Goal: Task Accomplishment & Management: Manage account settings

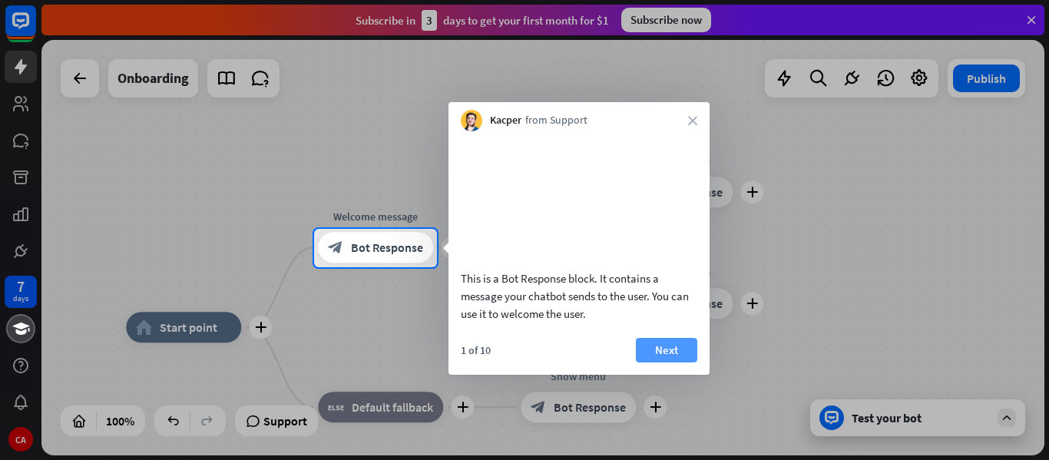
click at [669, 362] on button "Next" at bounding box center [666, 350] width 61 height 25
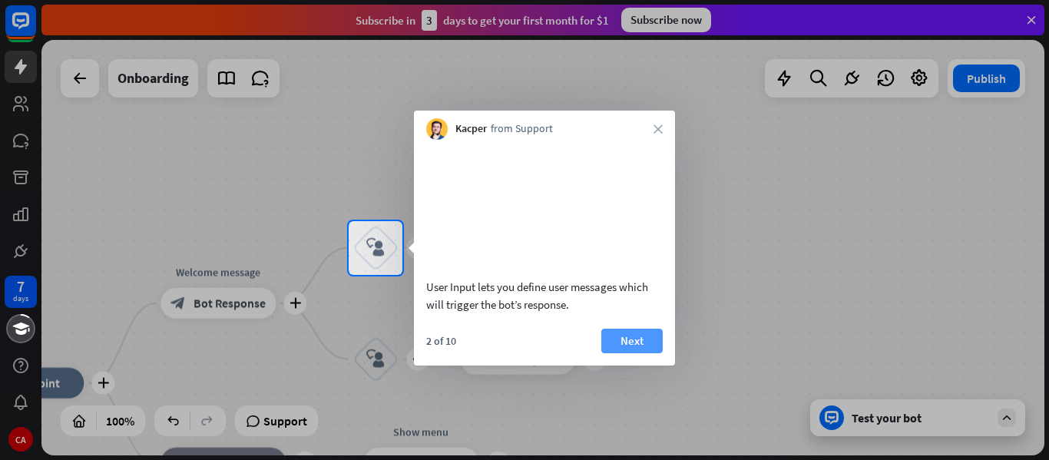
click at [650, 353] on button "Next" at bounding box center [631, 341] width 61 height 25
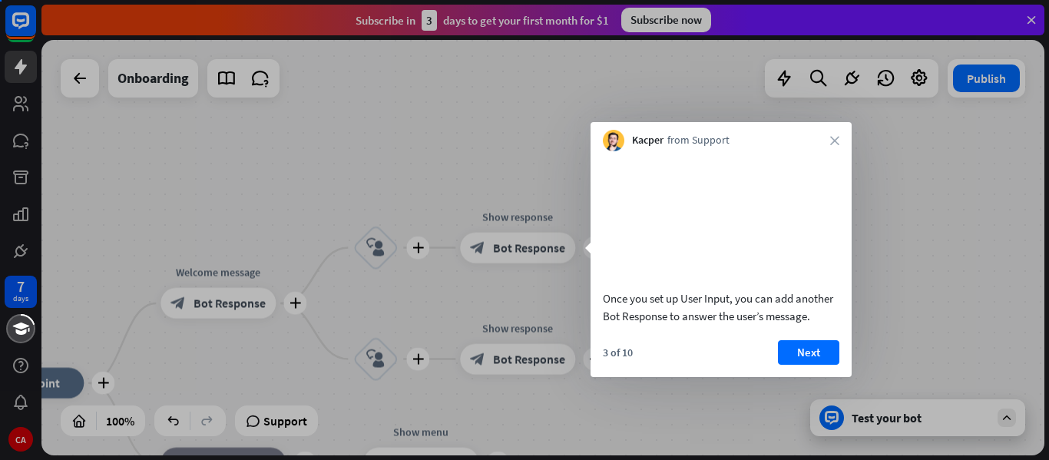
click at [622, 358] on div "Once you set up User Input, you can add another Bot Response to answer the user…" at bounding box center [720, 264] width 261 height 226
click at [635, 361] on div "3 of 10 Next" at bounding box center [720, 358] width 261 height 37
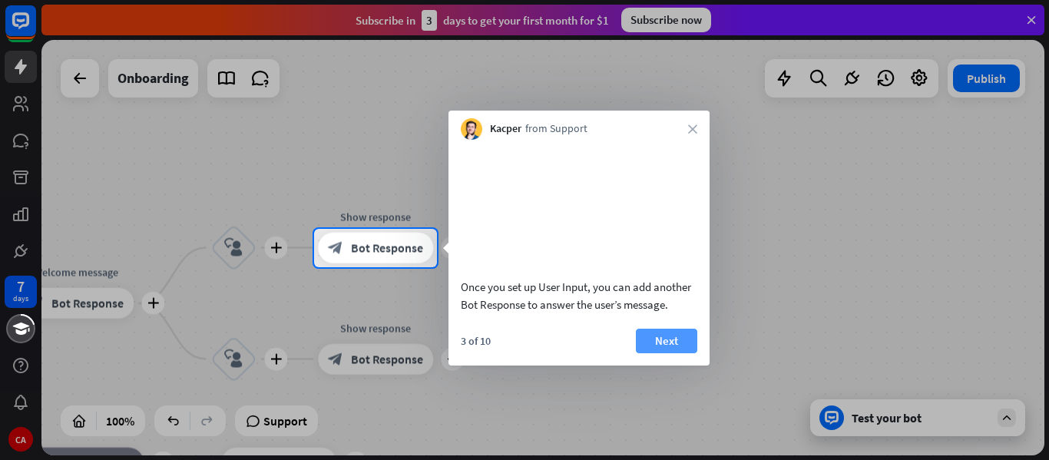
click at [666, 353] on button "Next" at bounding box center [666, 341] width 61 height 25
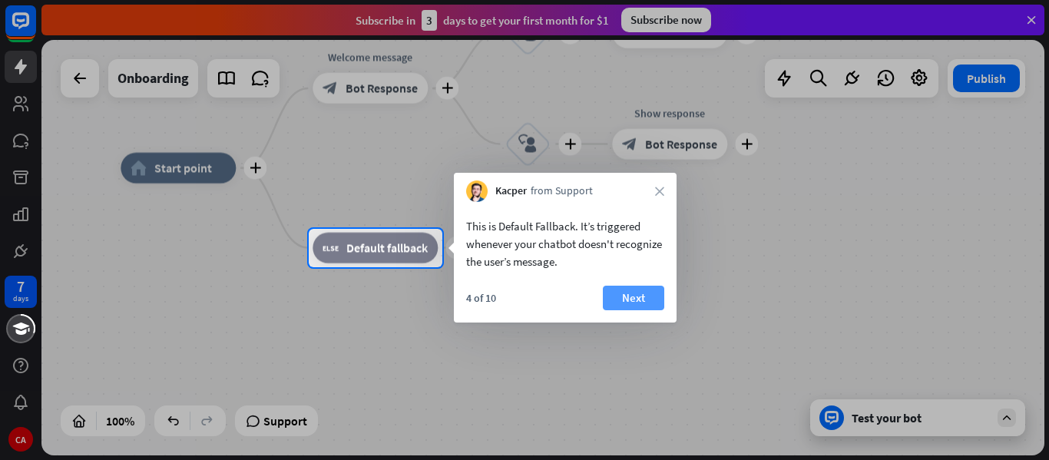
click at [630, 296] on button "Next" at bounding box center [633, 298] width 61 height 25
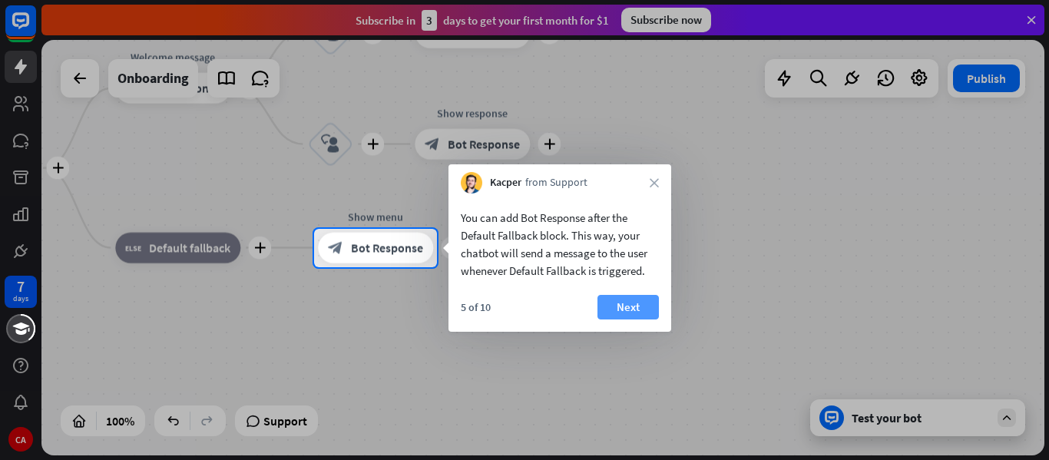
click at [631, 306] on button "Next" at bounding box center [627, 307] width 61 height 25
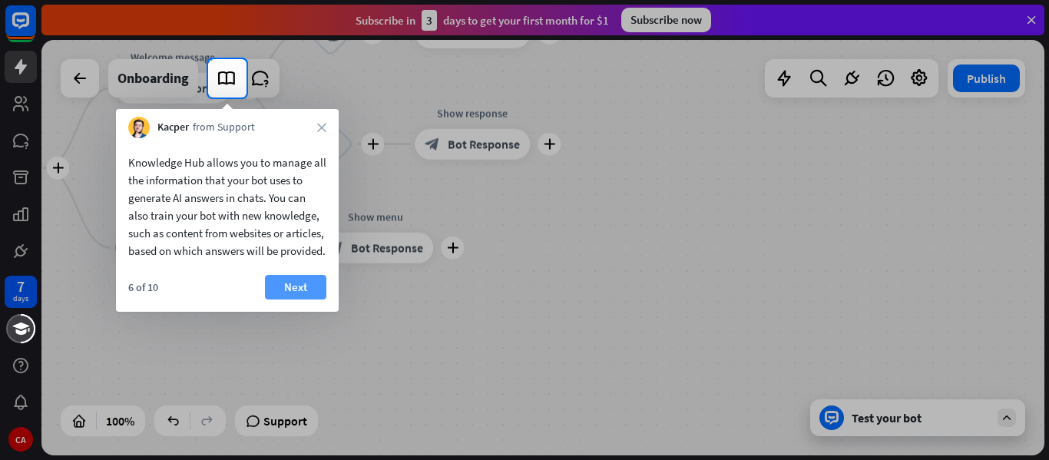
click at [298, 299] on button "Next" at bounding box center [295, 287] width 61 height 25
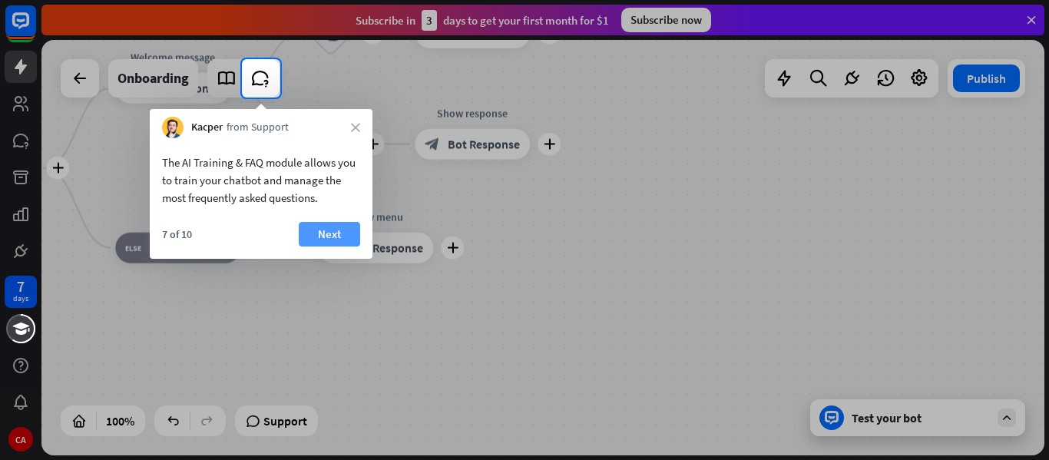
click at [319, 228] on button "Next" at bounding box center [329, 234] width 61 height 25
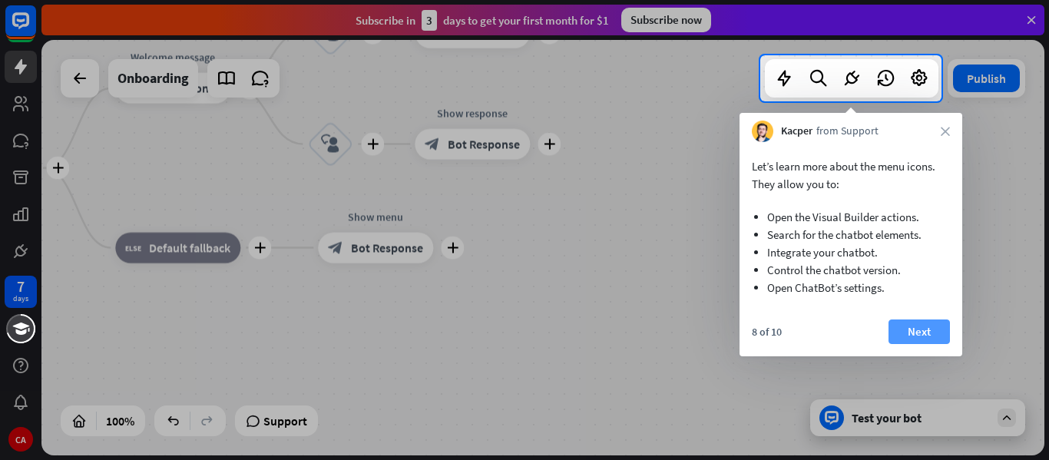
click at [915, 326] on button "Next" at bounding box center [918, 331] width 61 height 25
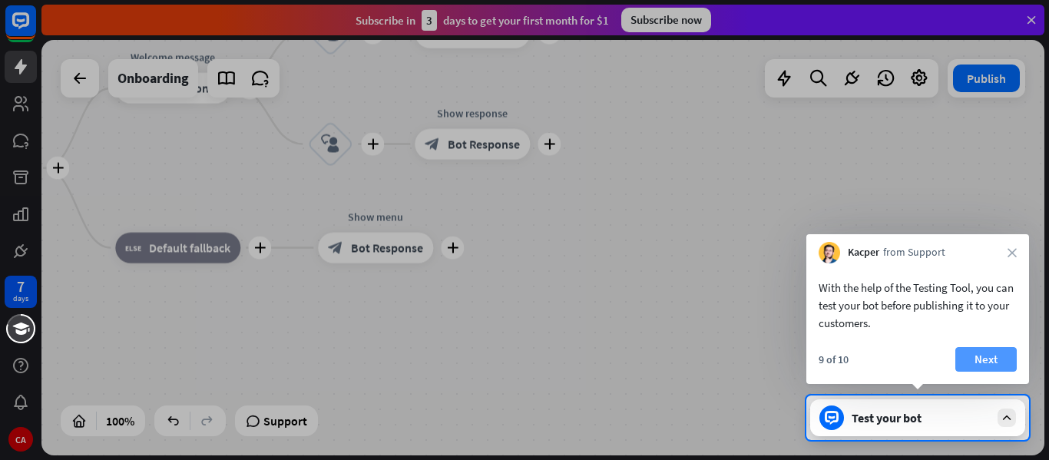
click at [1000, 356] on button "Next" at bounding box center [985, 359] width 61 height 25
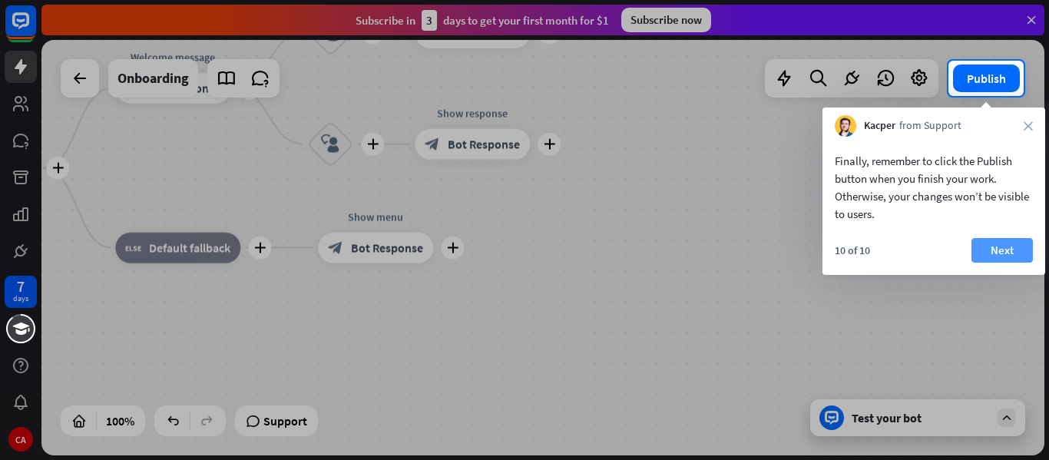
click at [1005, 253] on button "Next" at bounding box center [1001, 250] width 61 height 25
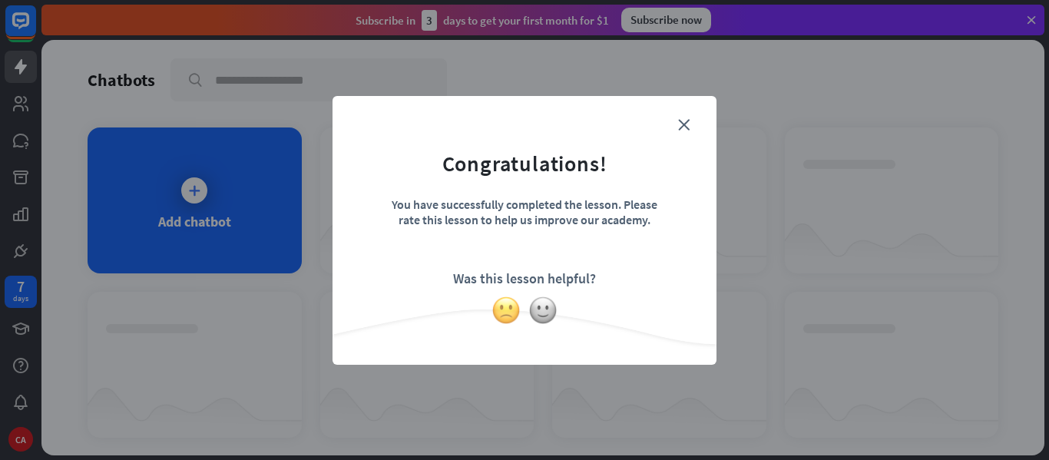
click at [510, 314] on img at bounding box center [505, 310] width 29 height 29
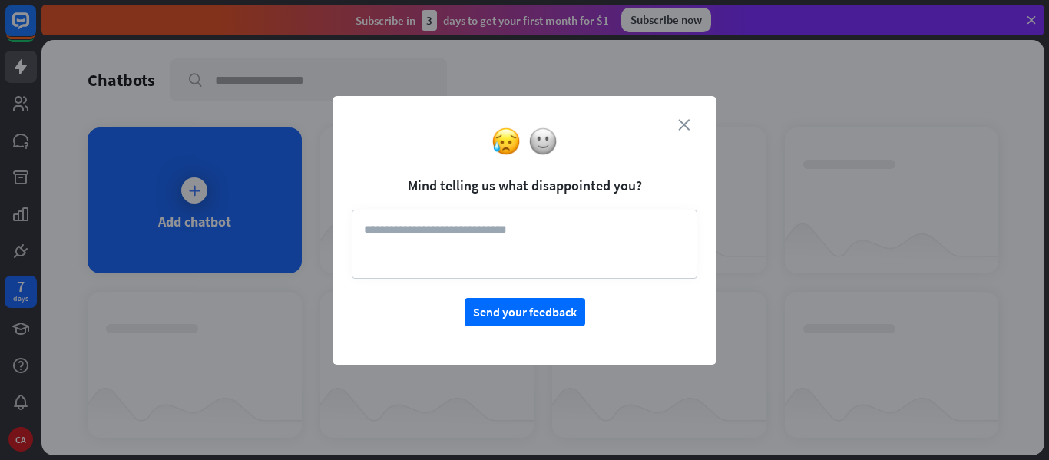
click at [683, 121] on icon "close" at bounding box center [684, 125] width 12 height 12
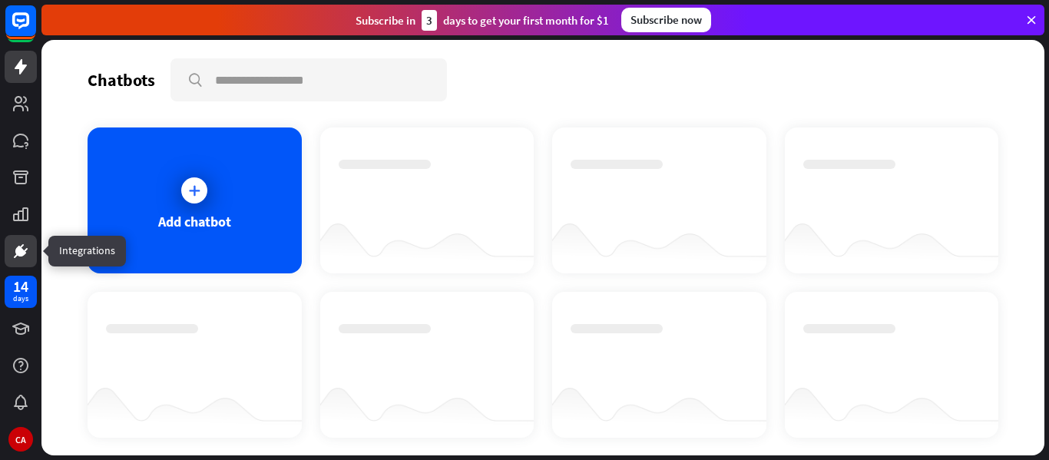
click at [23, 256] on icon at bounding box center [21, 251] width 18 height 18
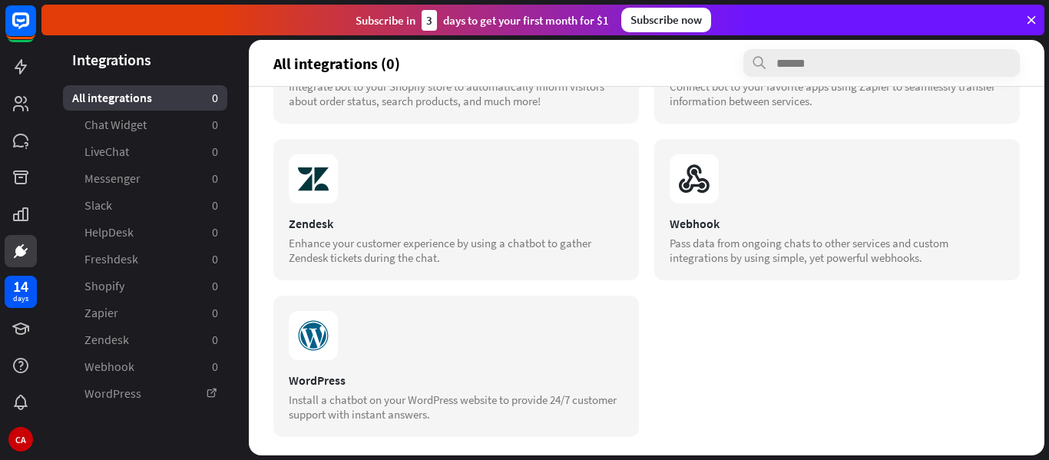
scroll to position [605, 0]
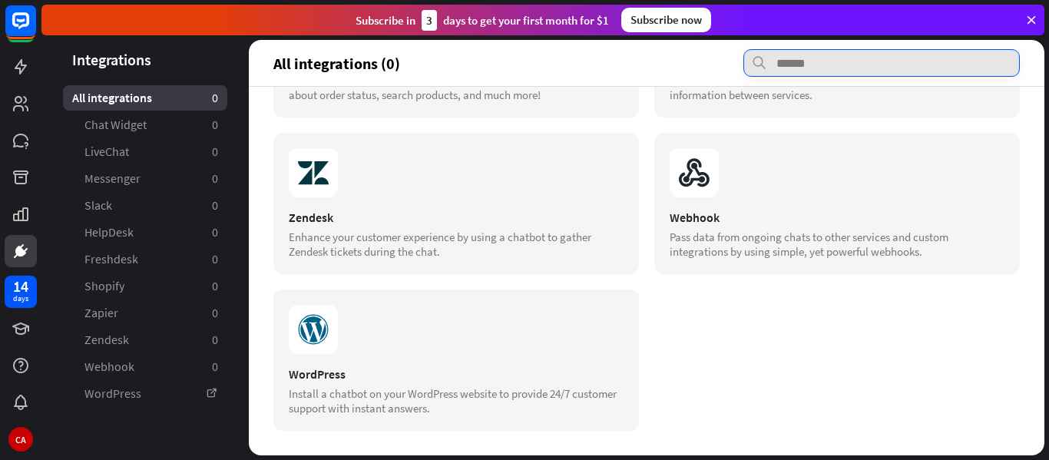
click at [783, 63] on input "text" at bounding box center [881, 63] width 276 height 28
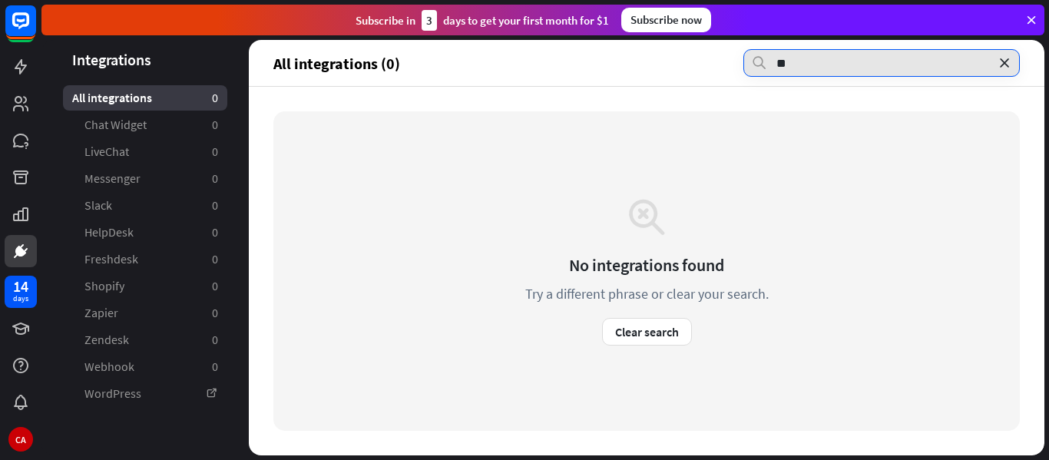
scroll to position [0, 0]
type input "**********"
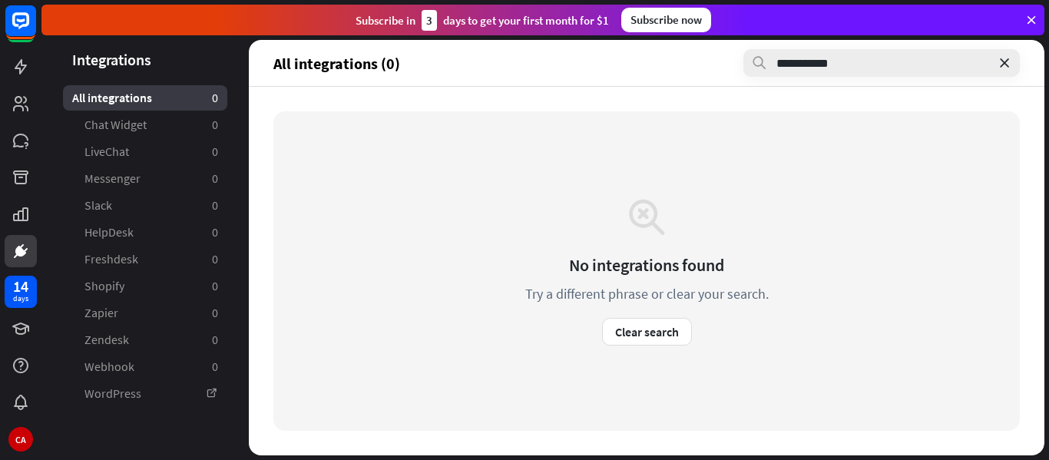
click at [1005, 61] on icon at bounding box center [1004, 62] width 15 height 15
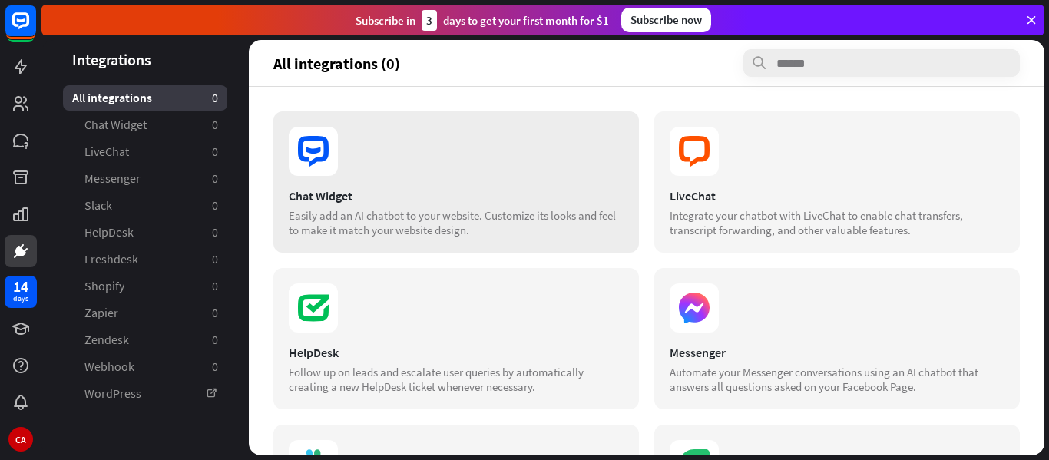
click at [341, 186] on div "Chat Widget Easily add an AI chatbot to your website. Customize its looks and f…" at bounding box center [456, 181] width 366 height 141
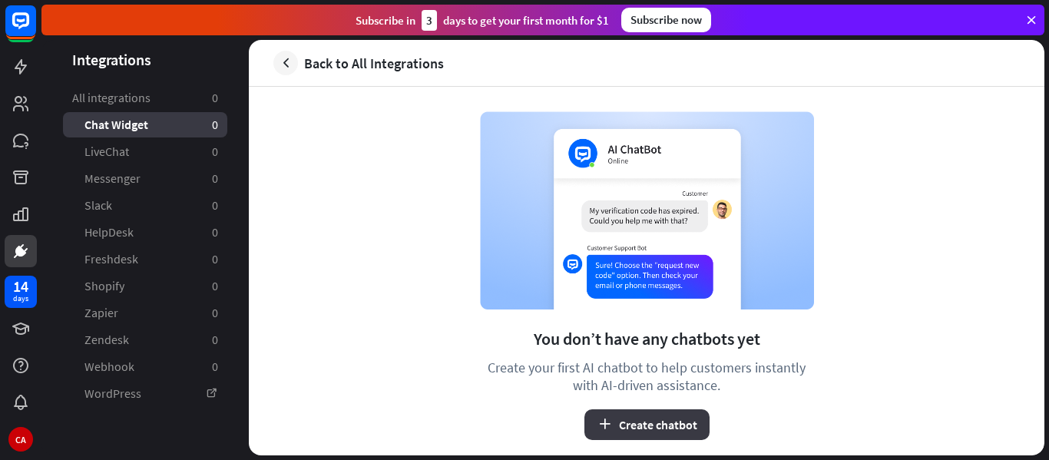
click at [663, 427] on button "Create chatbot" at bounding box center [646, 424] width 125 height 31
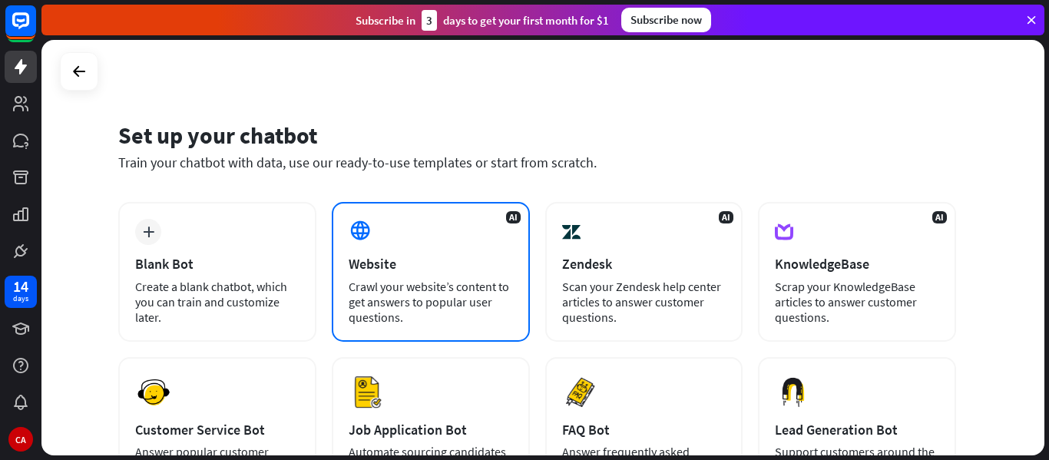
click at [405, 268] on div "Website" at bounding box center [431, 264] width 164 height 18
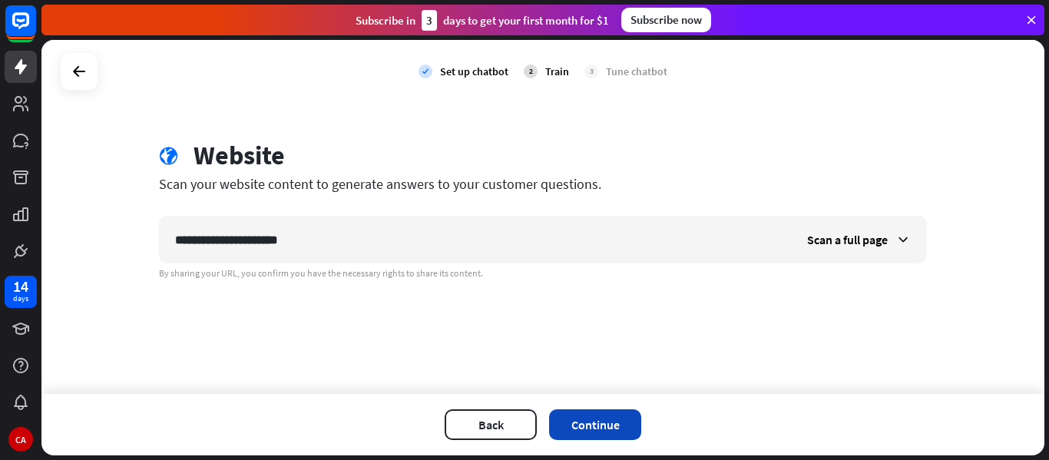
type input "**********"
click at [590, 428] on button "Continue" at bounding box center [595, 424] width 92 height 31
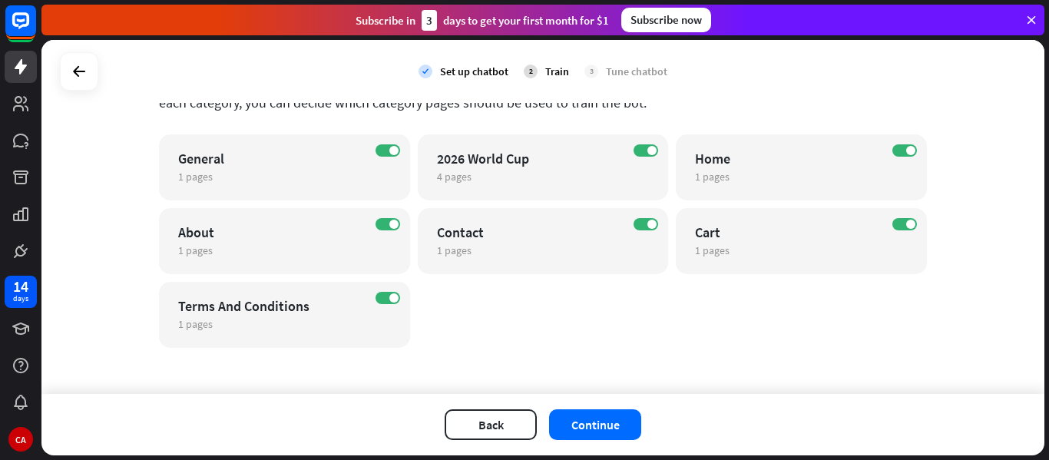
scroll to position [110, 0]
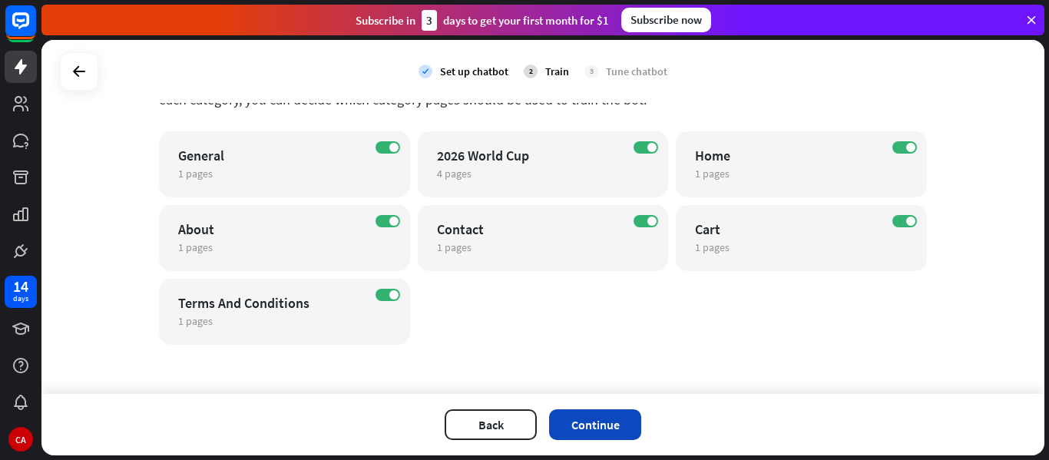
click at [600, 426] on button "Continue" at bounding box center [595, 424] width 92 height 31
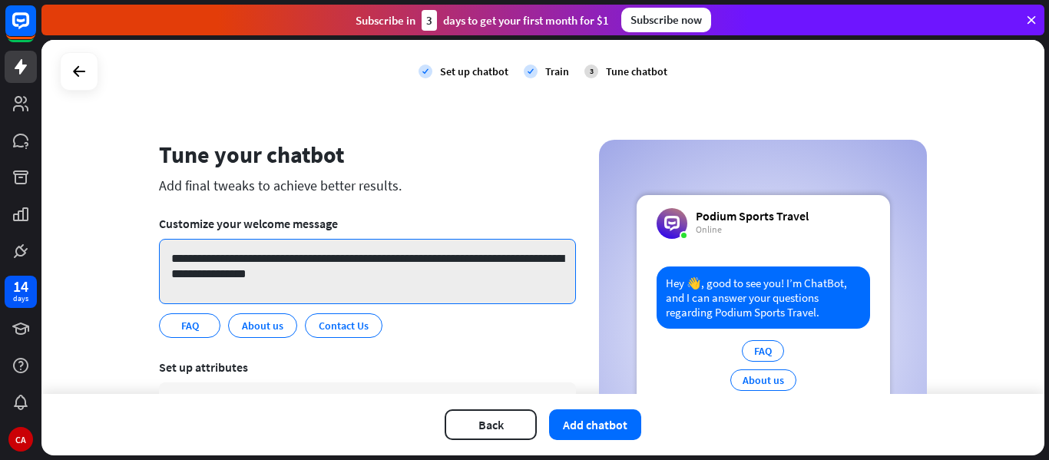
click at [273, 263] on textarea "**********" at bounding box center [367, 271] width 417 height 65
click at [184, 258] on textarea "**********" at bounding box center [367, 271] width 417 height 65
drag, startPoint x: 333, startPoint y: 278, endPoint x: 277, endPoint y: 266, distance: 57.4
click at [227, 257] on textarea "**********" at bounding box center [367, 271] width 417 height 65
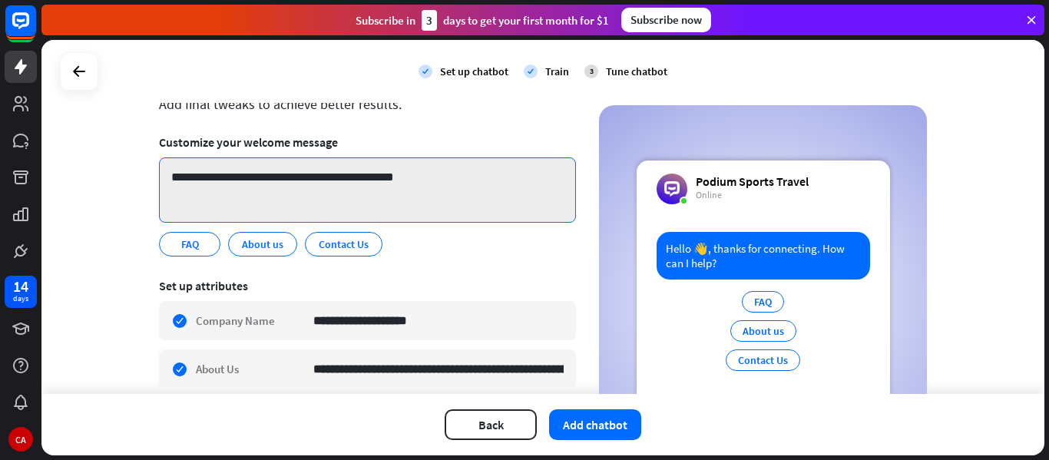
scroll to position [77, 0]
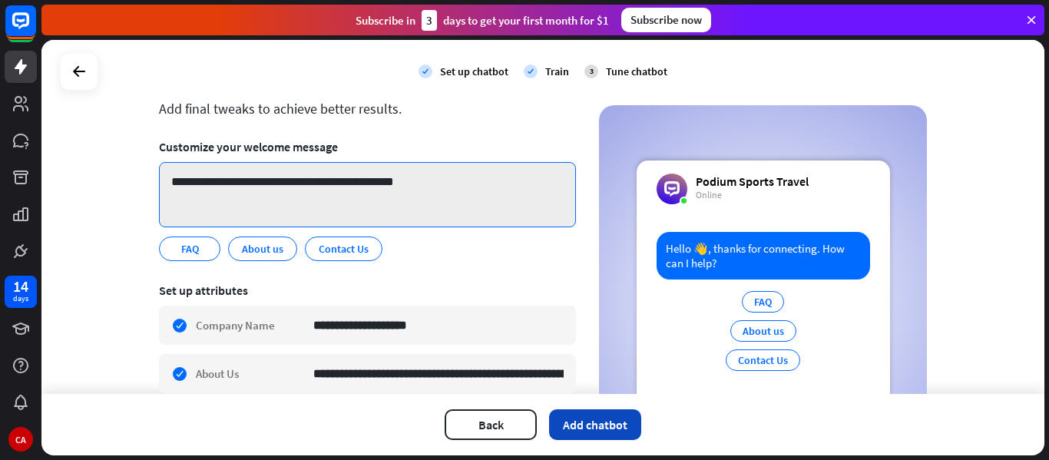
type textarea "**********"
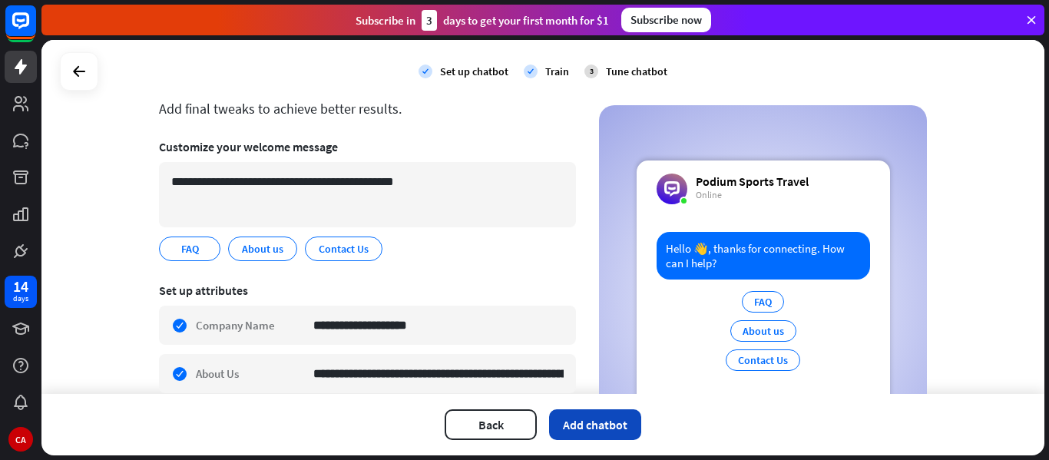
click at [590, 418] on button "Add chatbot" at bounding box center [595, 424] width 92 height 31
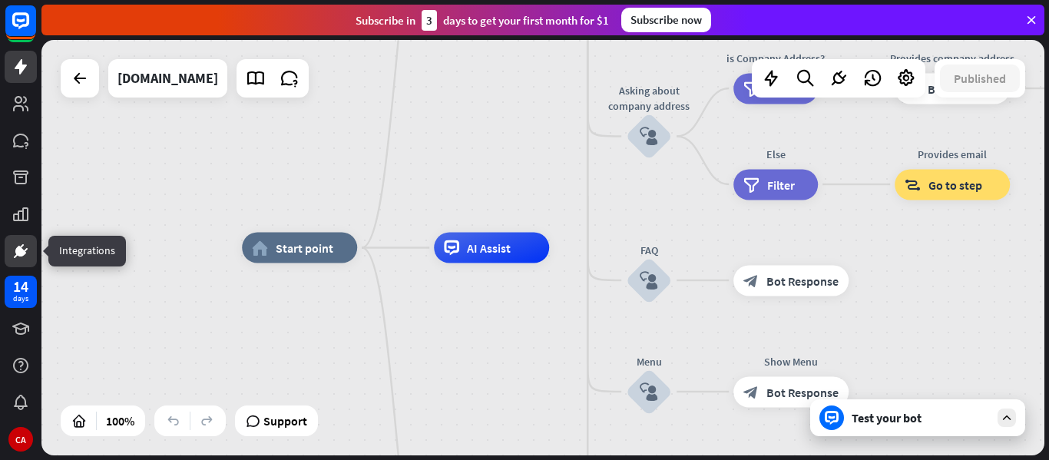
click at [13, 252] on icon at bounding box center [21, 251] width 18 height 18
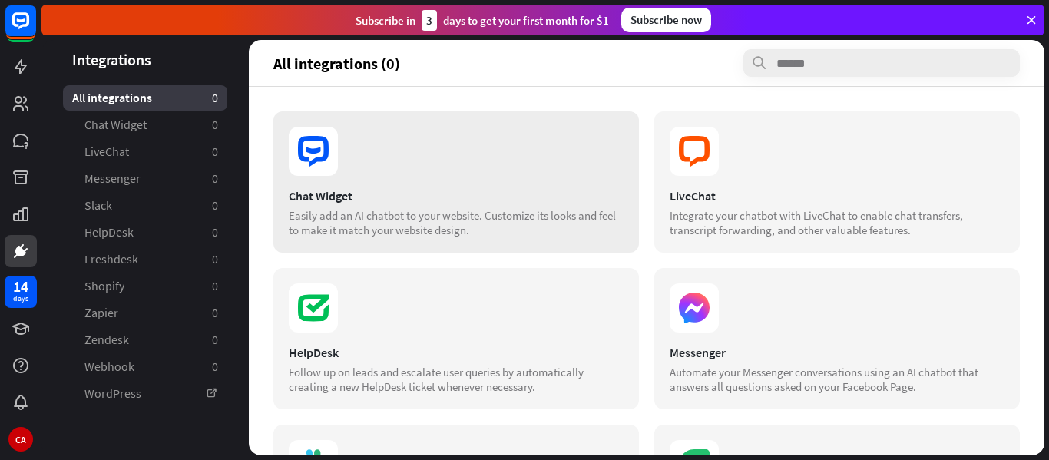
click at [403, 197] on div "Chat Widget" at bounding box center [456, 195] width 335 height 15
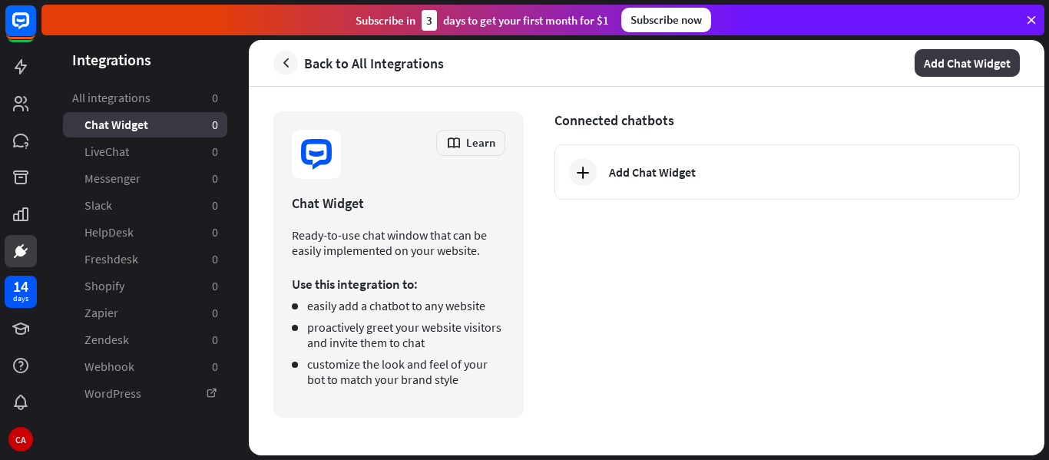
click at [941, 68] on button "Add Chat Widget" at bounding box center [967, 63] width 105 height 28
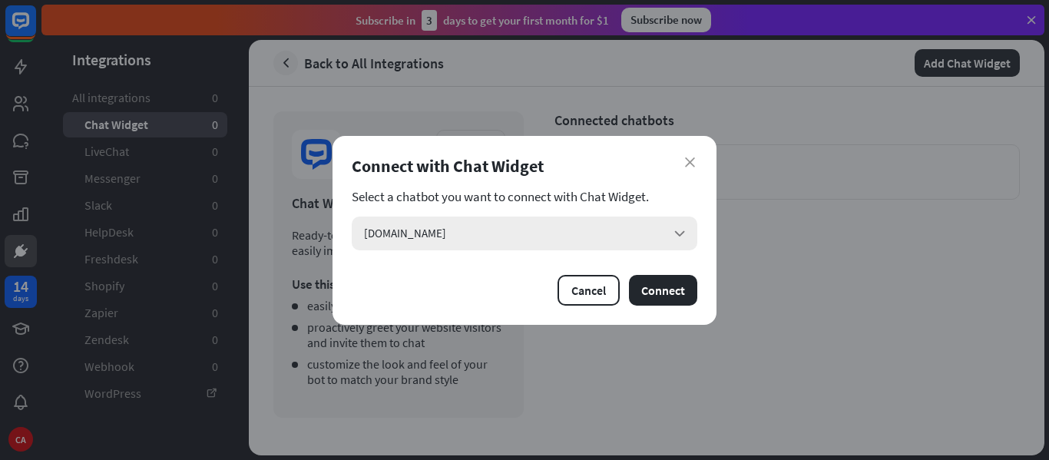
click at [635, 238] on div "[DOMAIN_NAME] arrow_down" at bounding box center [525, 234] width 346 height 34
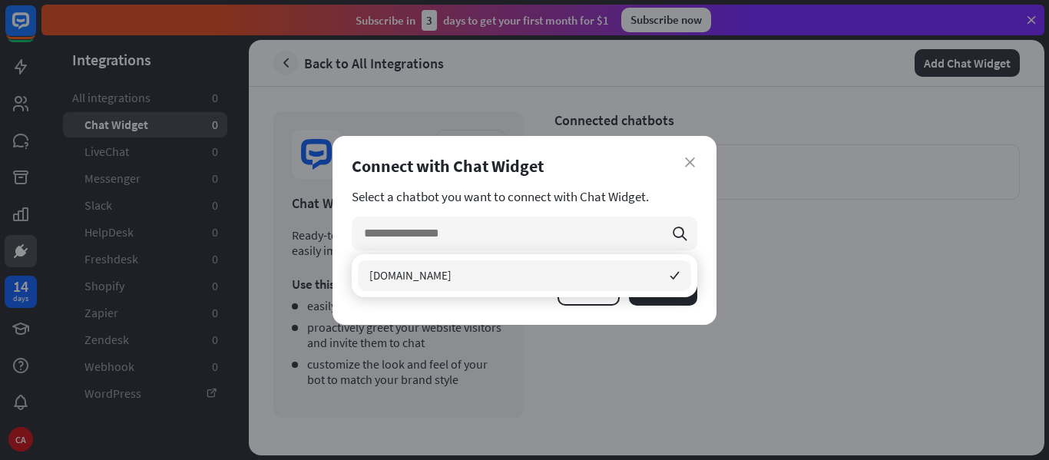
click at [446, 277] on span "[DOMAIN_NAME]" at bounding box center [410, 275] width 82 height 15
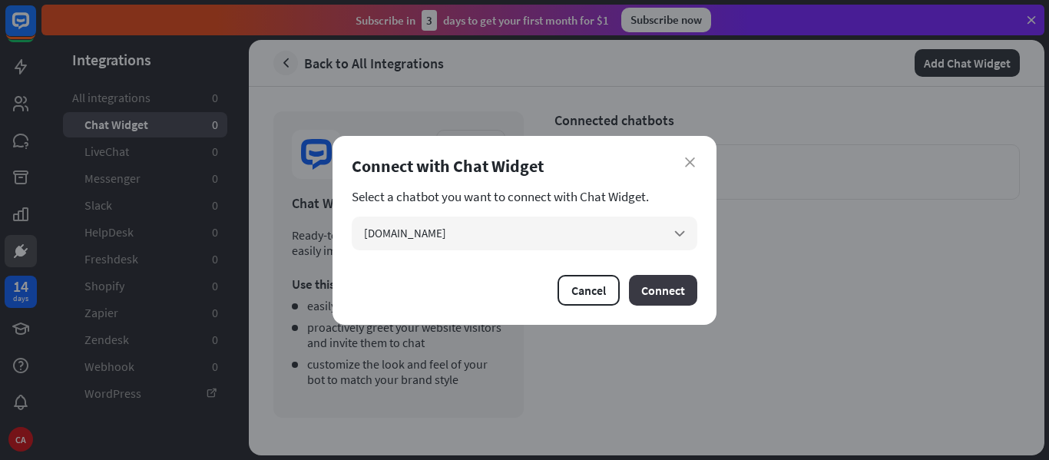
click at [671, 293] on button "Connect" at bounding box center [663, 290] width 68 height 31
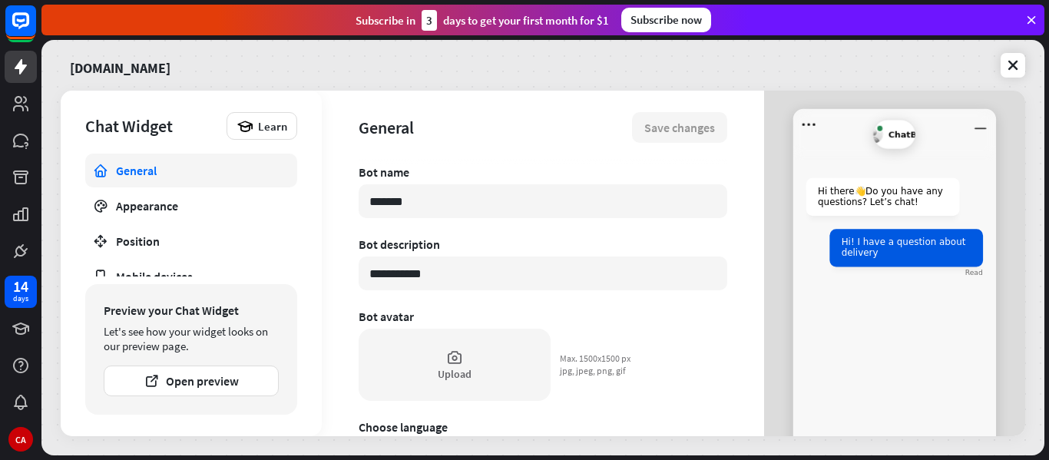
type textarea "*"
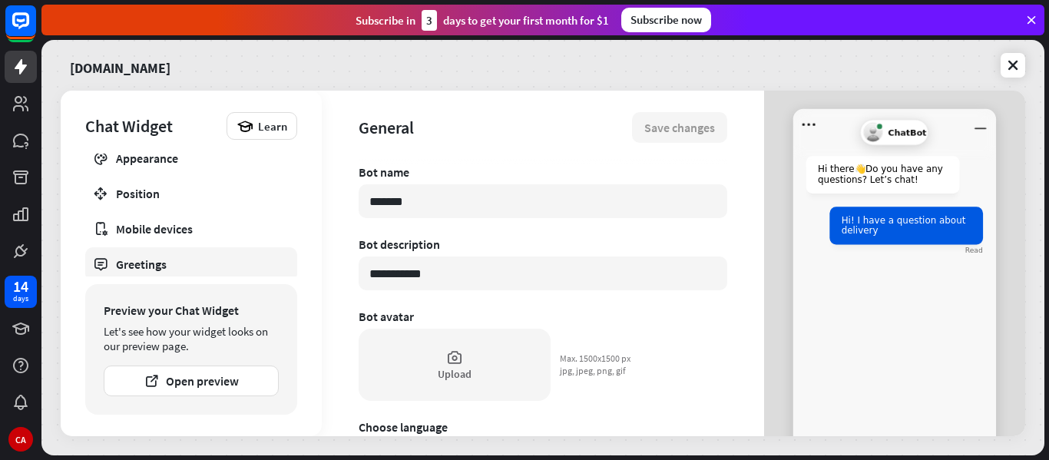
scroll to position [88, 0]
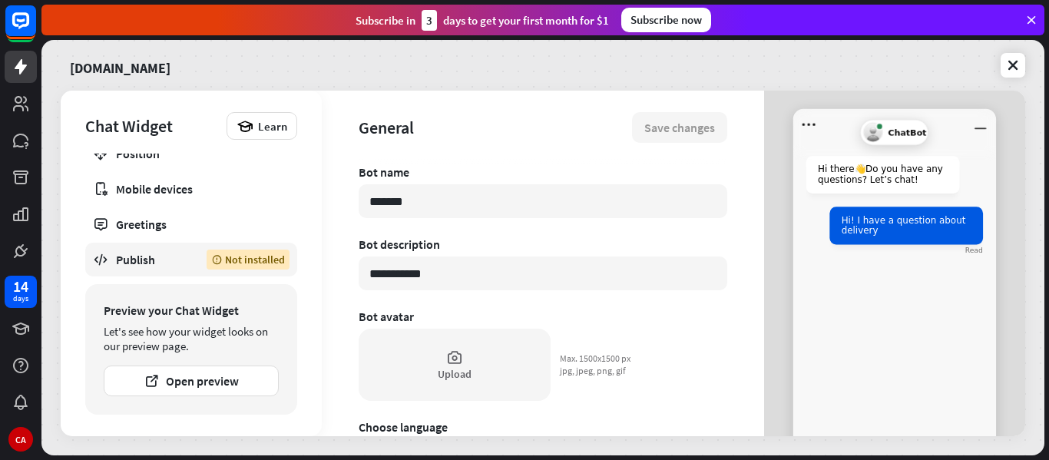
click at [160, 259] on div "Publish" at bounding box center [150, 259] width 68 height 15
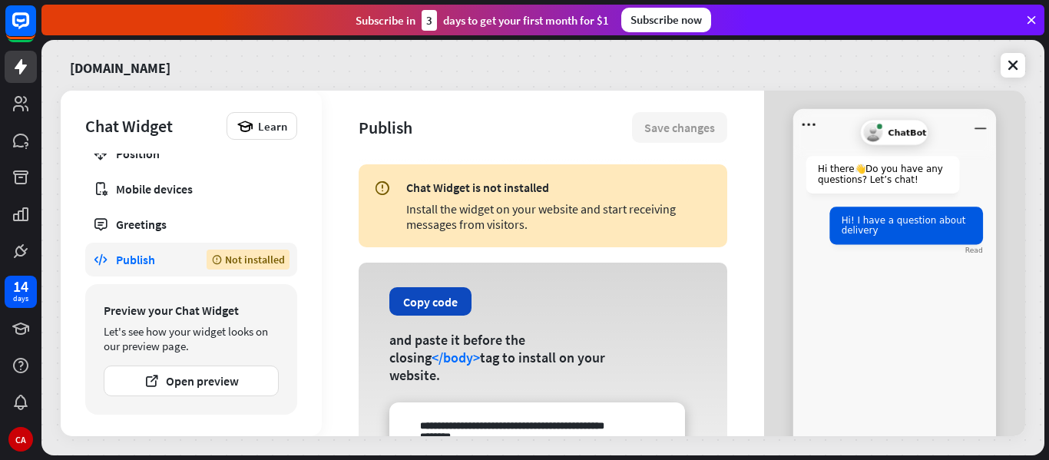
click at [455, 314] on button "Copy code" at bounding box center [430, 301] width 82 height 28
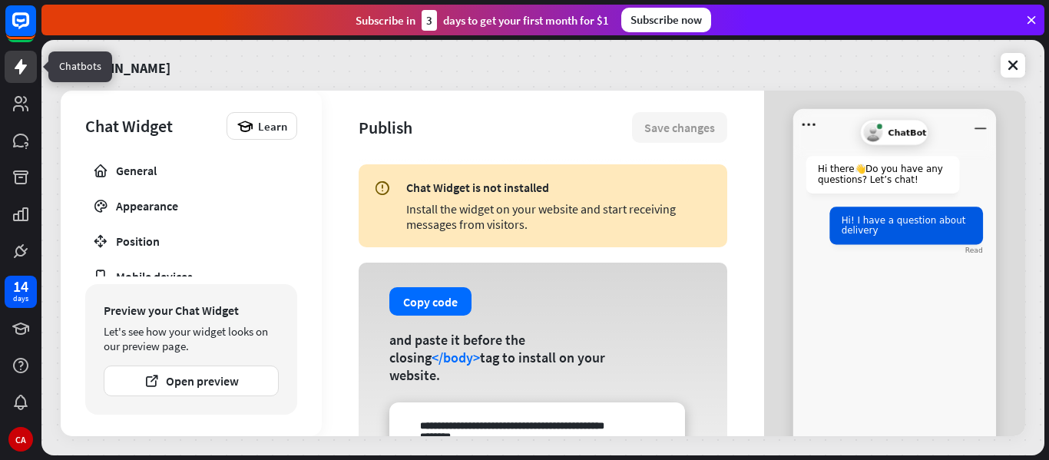
click at [19, 69] on icon at bounding box center [21, 66] width 12 height 15
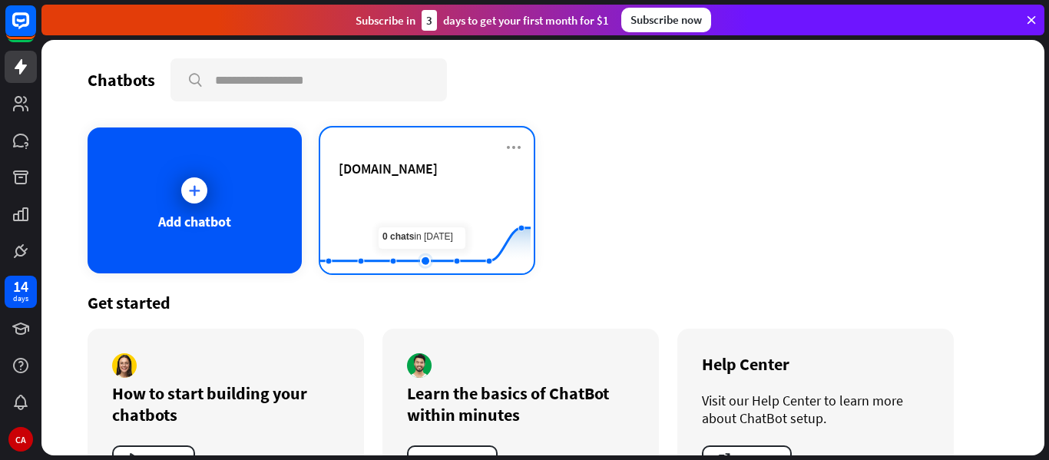
click at [414, 217] on rect at bounding box center [425, 235] width 210 height 96
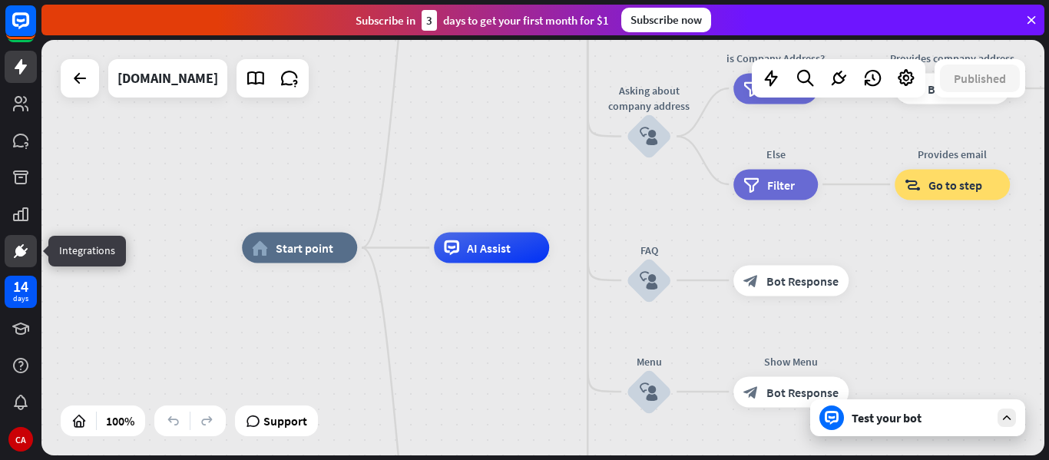
click at [18, 241] on link at bounding box center [21, 251] width 32 height 32
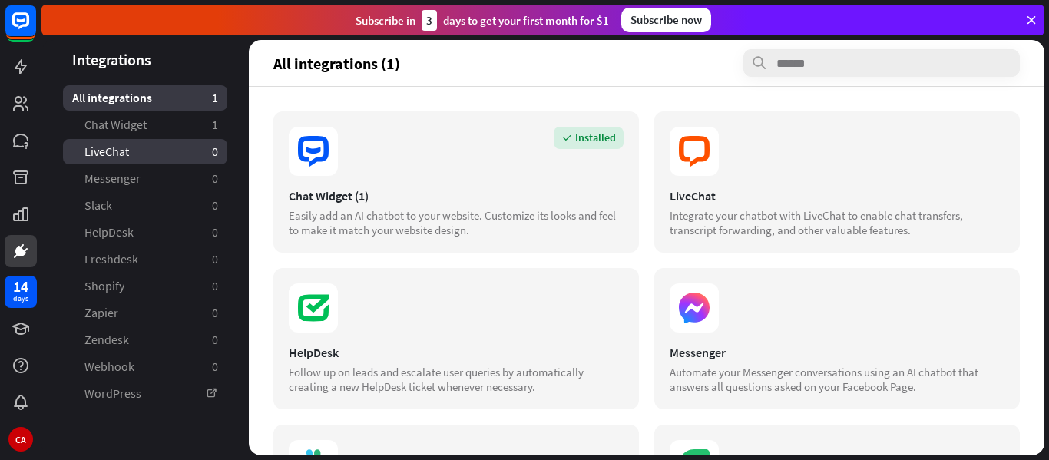
click at [133, 157] on link "LiveChat 0" at bounding box center [145, 151] width 164 height 25
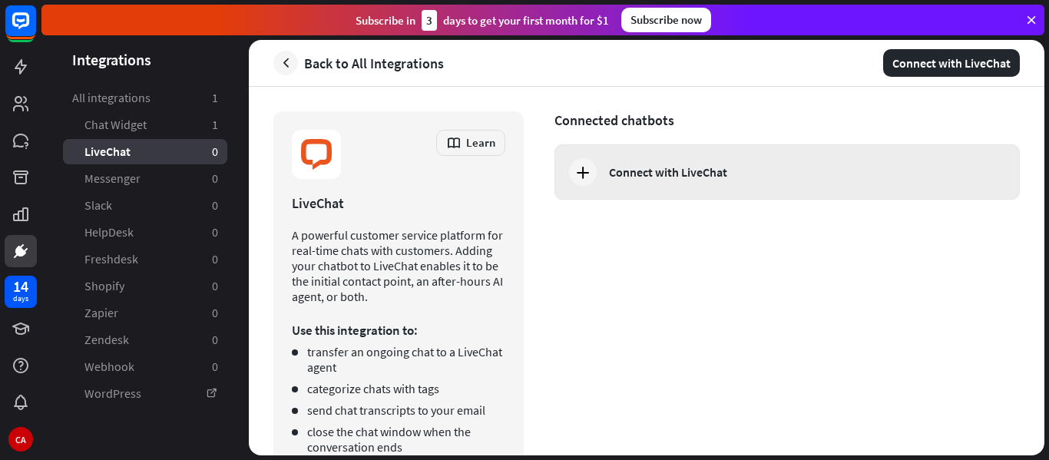
click at [581, 170] on icon at bounding box center [583, 172] width 18 height 18
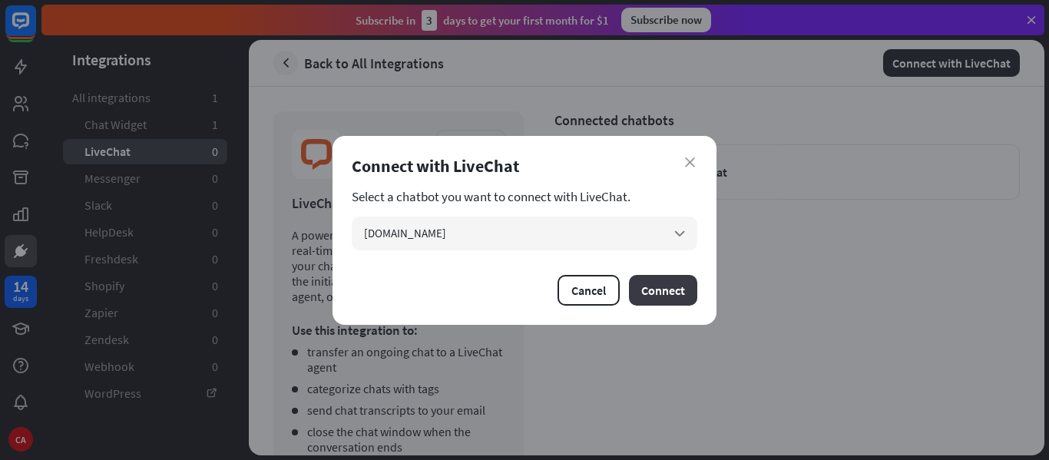
click at [657, 288] on button "Connect" at bounding box center [663, 290] width 68 height 31
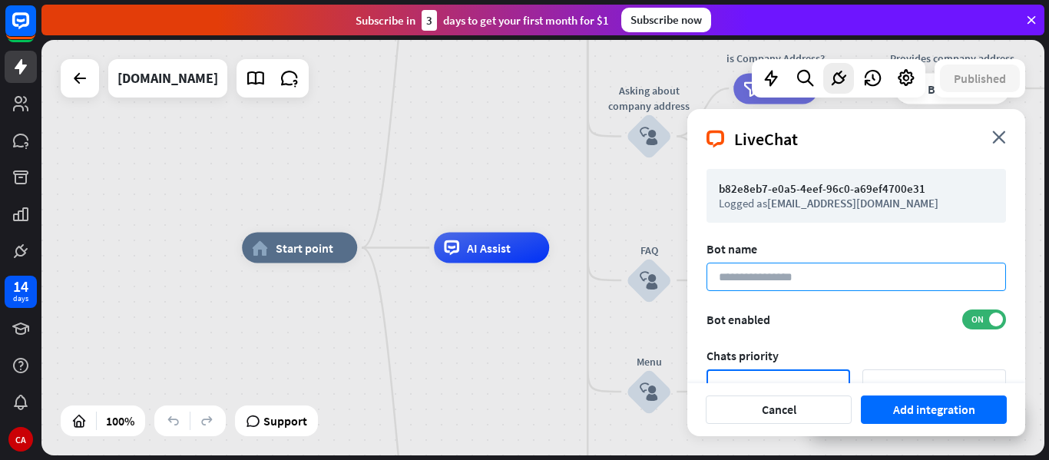
click at [836, 291] on input at bounding box center [855, 277] width 299 height 28
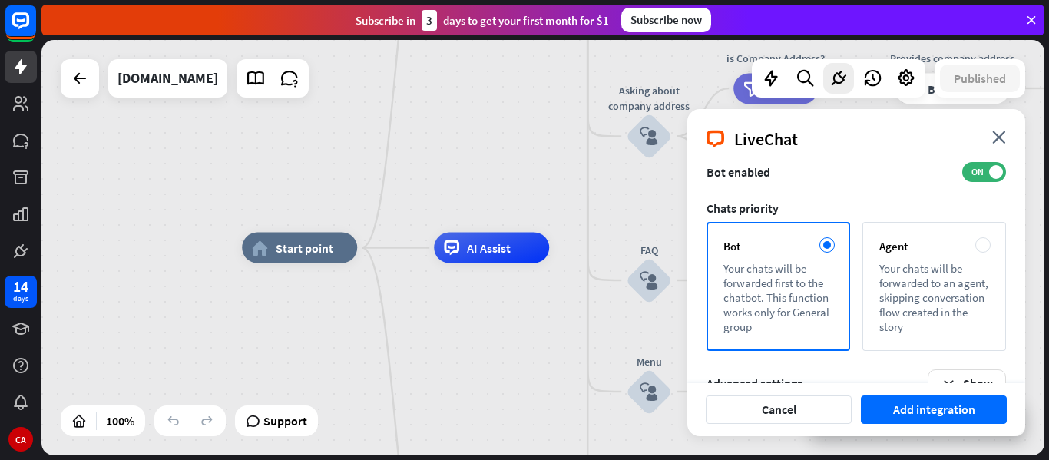
scroll to position [154, 0]
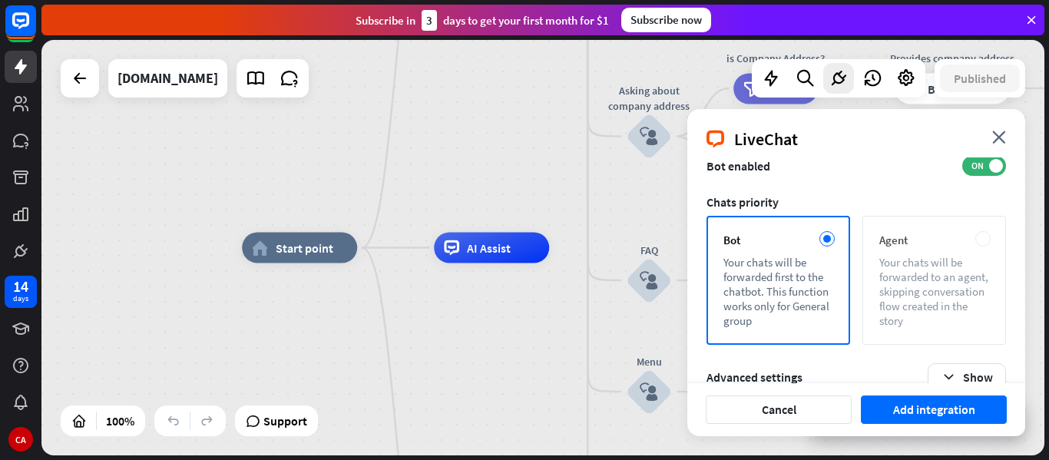
type input "***"
click at [964, 293] on div "Your chats will be forwarded to an agent, skipping conversation flow created in…" at bounding box center [934, 291] width 110 height 73
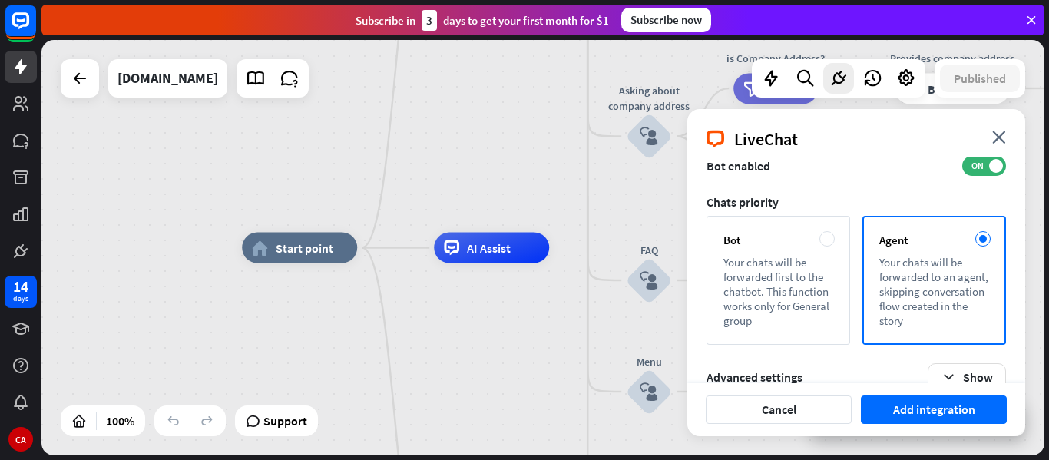
scroll to position [195, 0]
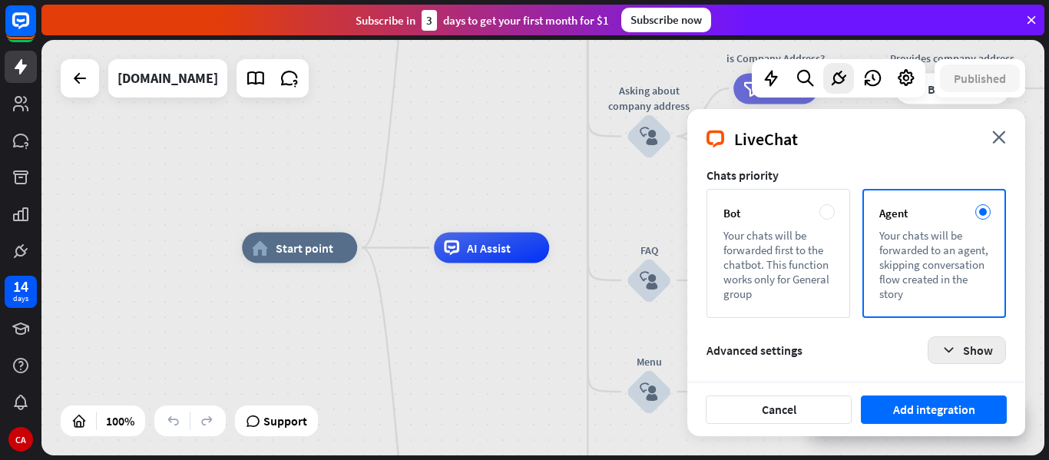
click at [947, 350] on icon "button" at bounding box center [949, 350] width 16 height 16
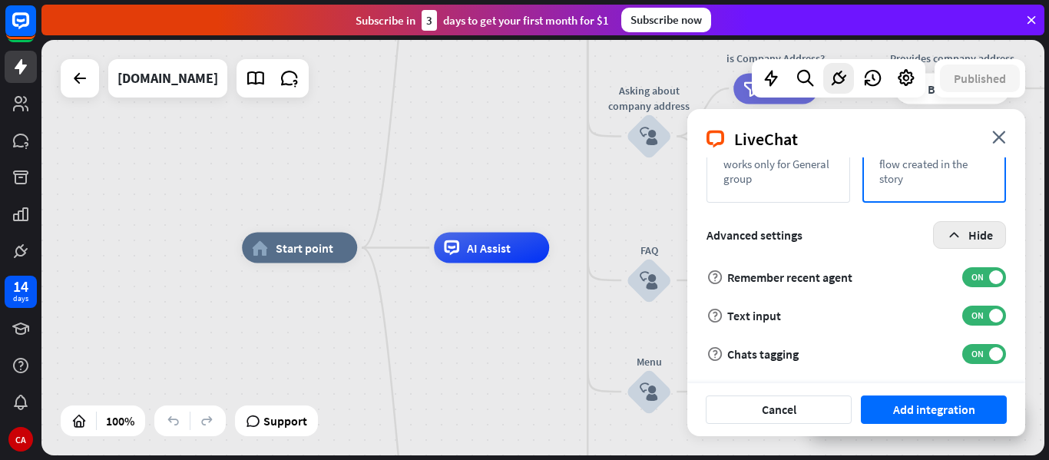
scroll to position [310, 0]
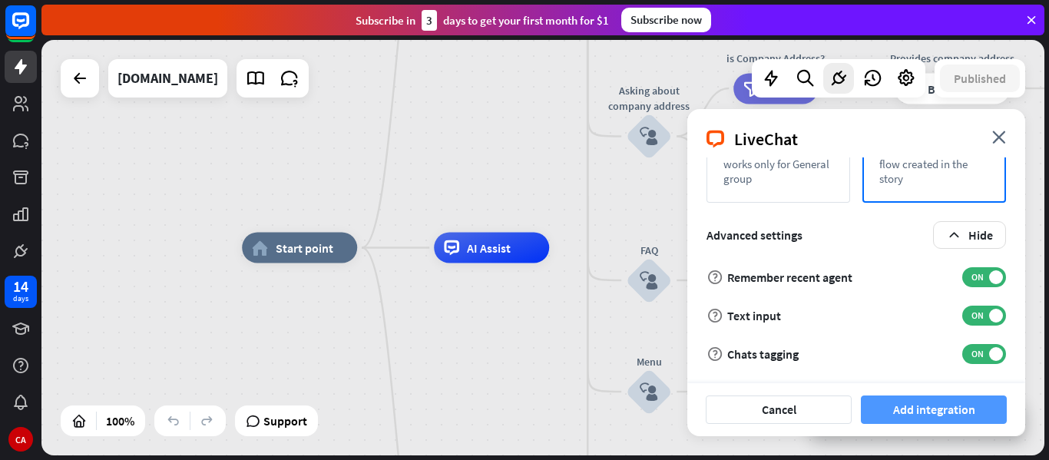
click at [927, 416] on button "Add integration" at bounding box center [934, 409] width 146 height 28
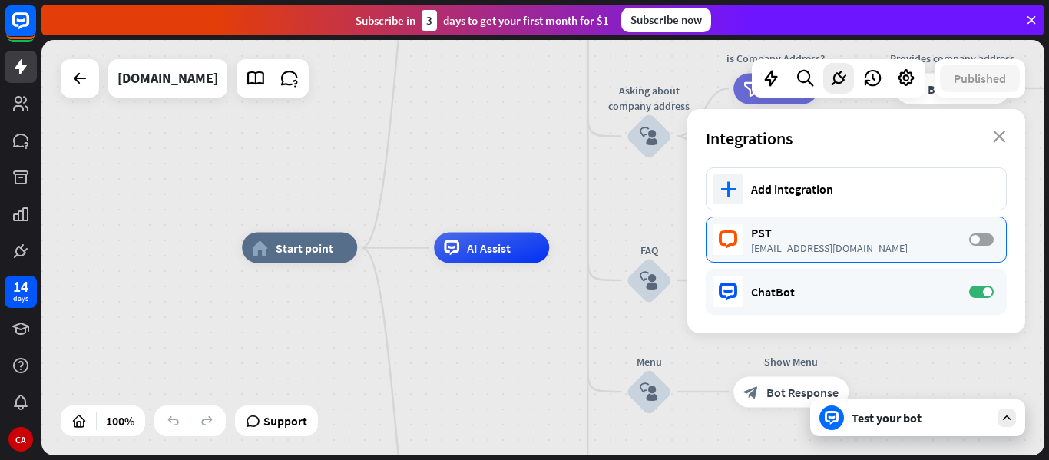
click at [981, 238] on label "OFF" at bounding box center [981, 239] width 25 height 12
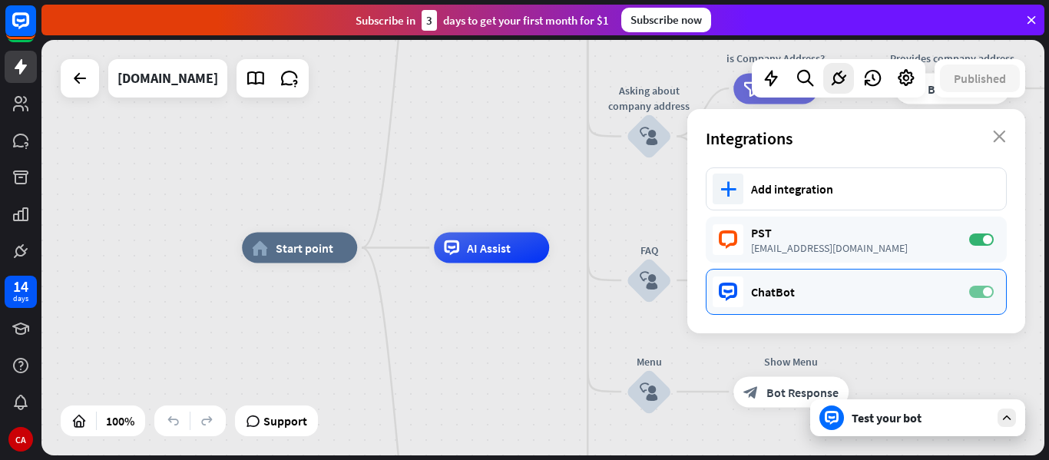
click at [974, 293] on label "ON" at bounding box center [981, 292] width 25 height 12
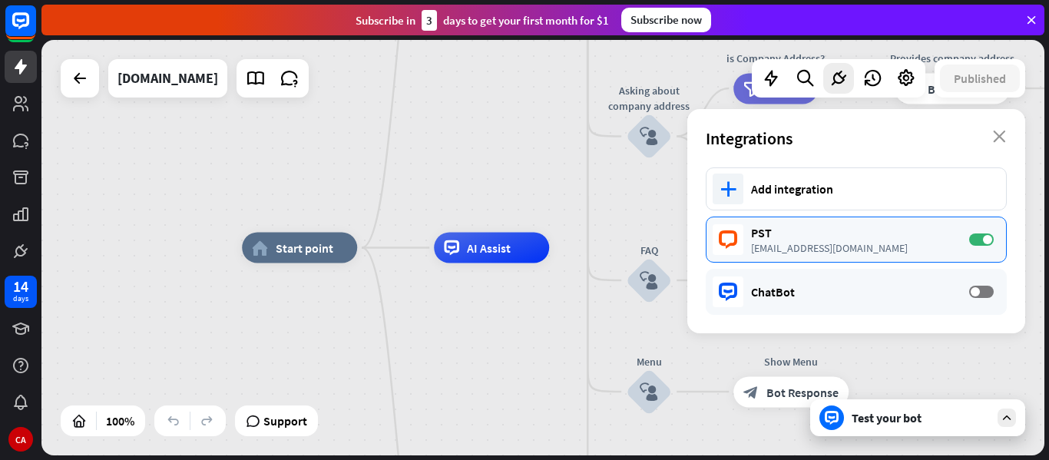
click at [800, 244] on div "[EMAIL_ADDRESS][DOMAIN_NAME]" at bounding box center [852, 248] width 203 height 14
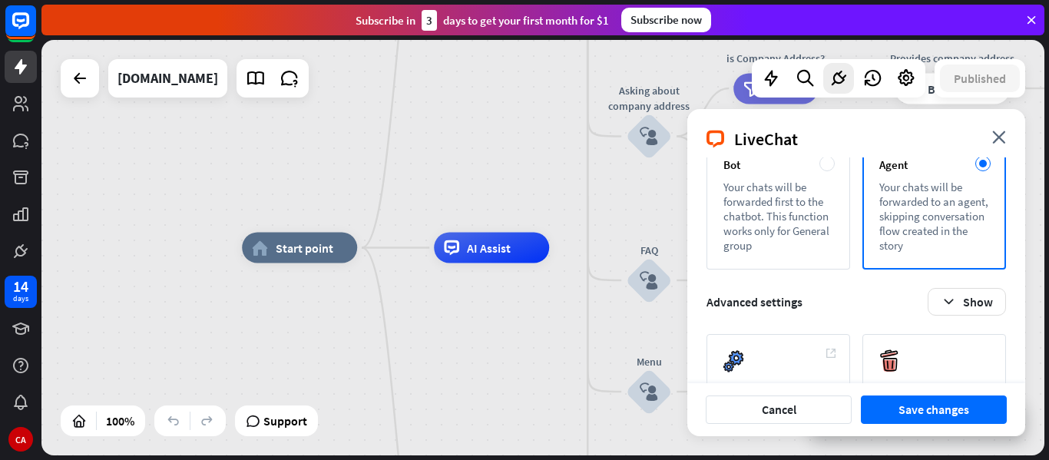
scroll to position [291, 0]
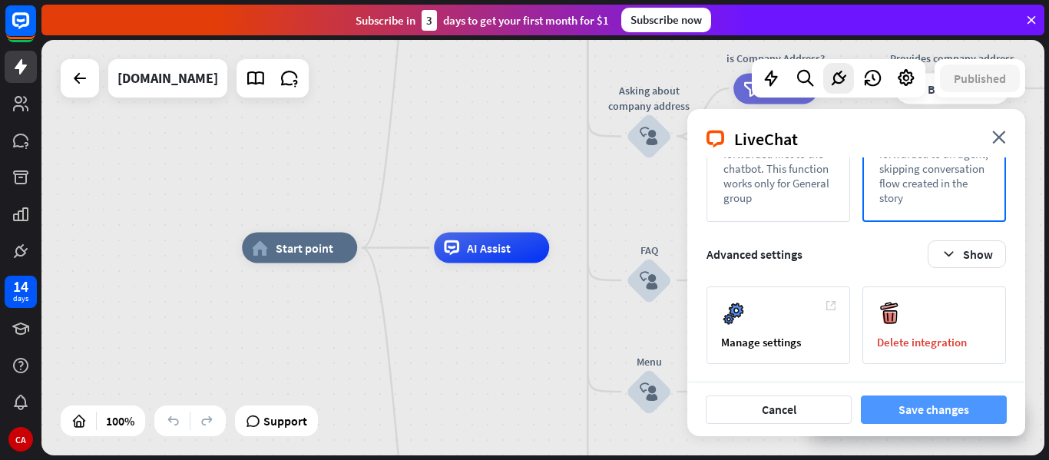
click at [924, 414] on button "Save changes" at bounding box center [934, 409] width 146 height 28
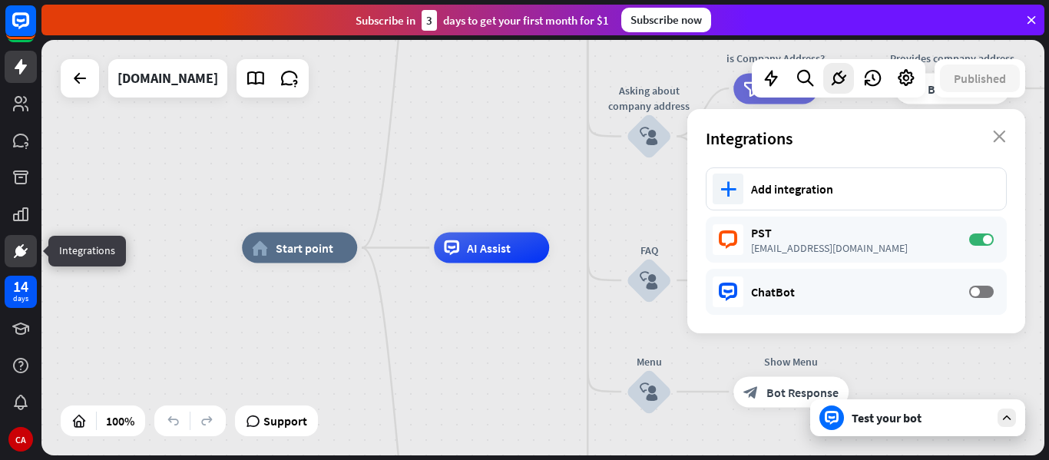
click at [26, 257] on icon at bounding box center [21, 251] width 18 height 18
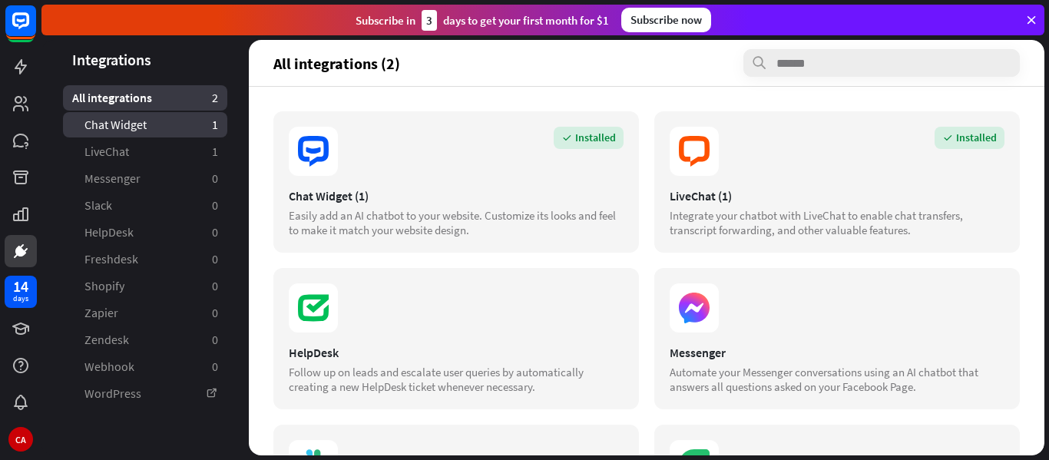
click at [122, 127] on span "Chat Widget" at bounding box center [115, 125] width 62 height 16
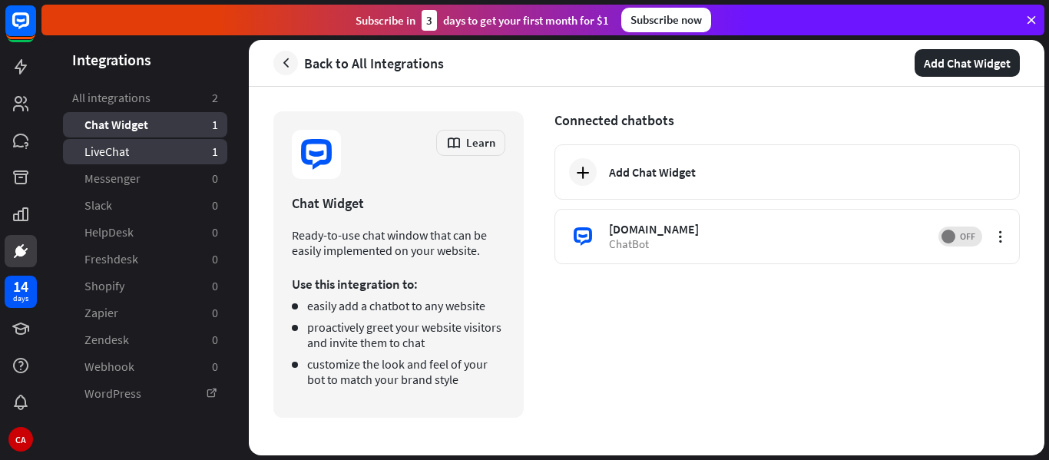
click at [124, 155] on span "LiveChat" at bounding box center [106, 152] width 45 height 16
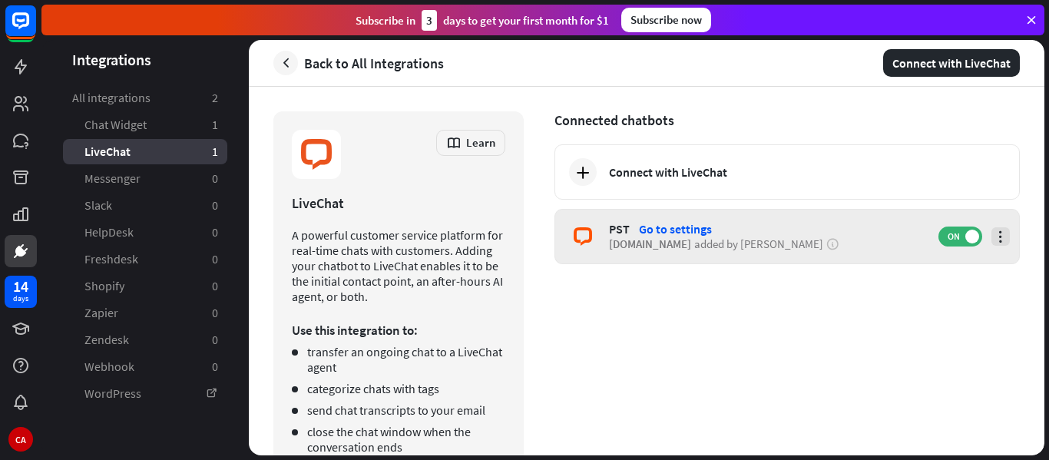
click at [995, 236] on icon at bounding box center [1000, 236] width 15 height 15
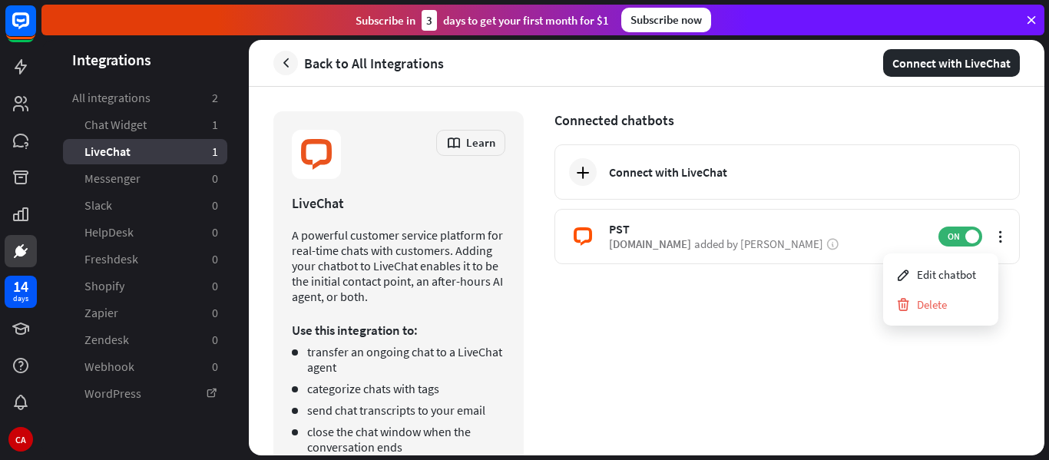
click at [569, 352] on div "Connected chatbots Connect with LiveChat PST Go to settings [DOMAIN_NAME] added…" at bounding box center [786, 298] width 465 height 374
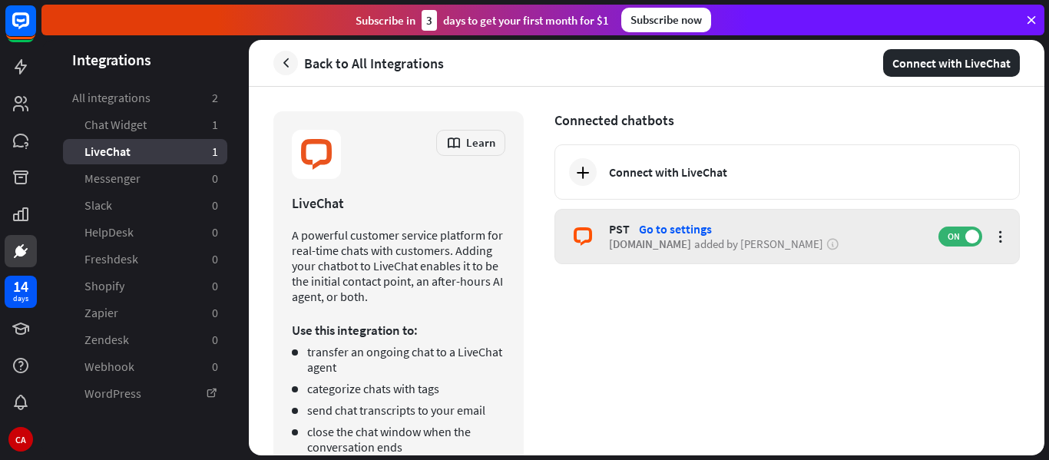
click at [669, 229] on div "Go to settings" at bounding box center [675, 228] width 73 height 15
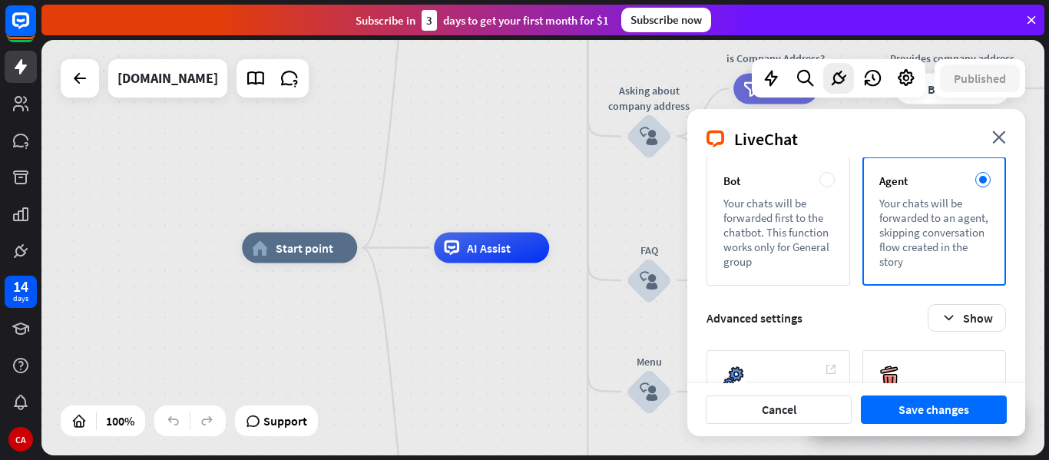
scroll to position [291, 0]
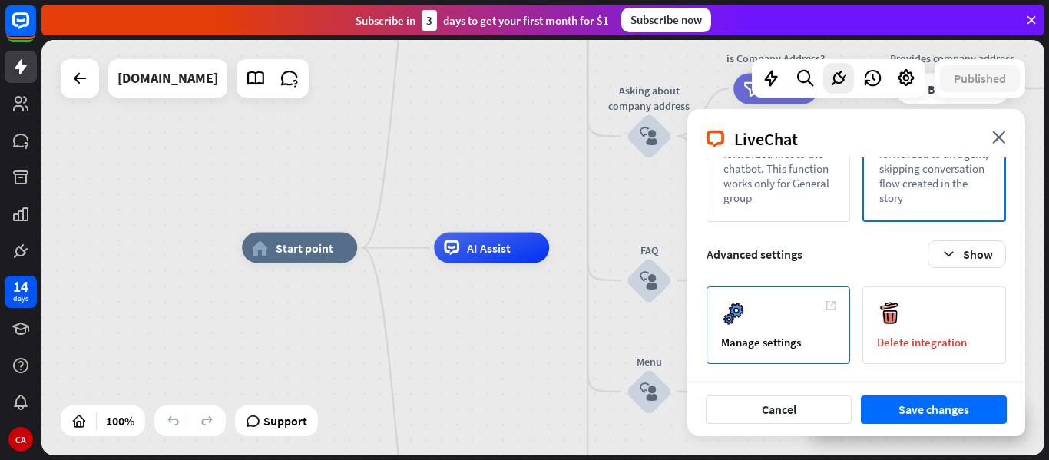
click at [756, 317] on div "Manage settings" at bounding box center [778, 325] width 144 height 78
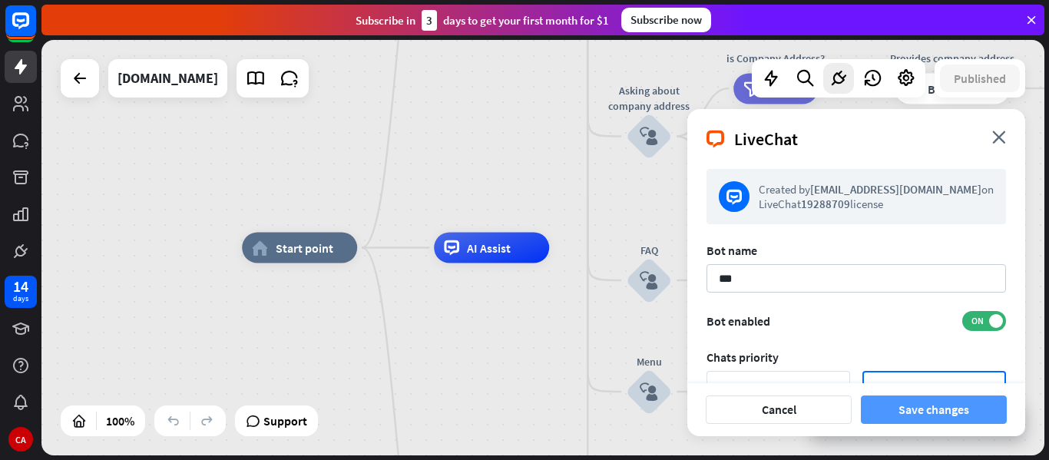
click at [920, 412] on button "Save changes" at bounding box center [934, 409] width 146 height 28
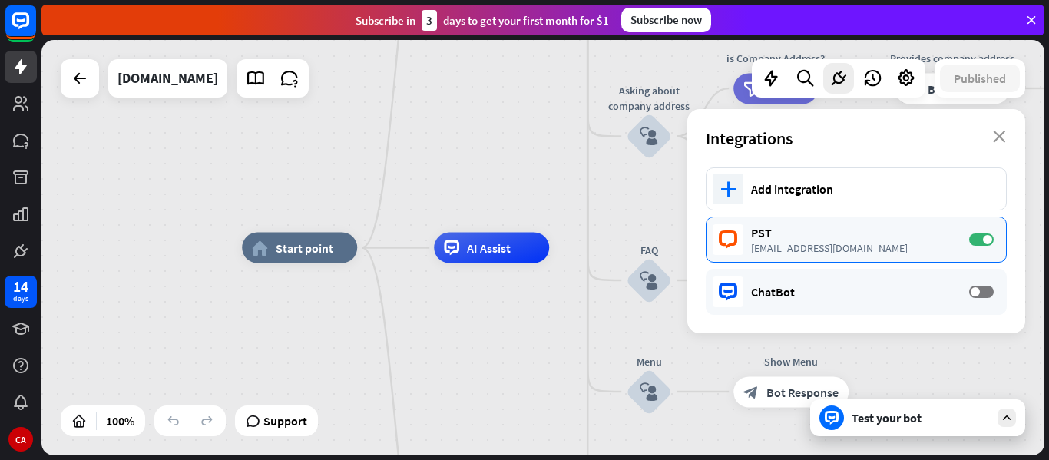
click at [811, 241] on div "[EMAIL_ADDRESS][DOMAIN_NAME]" at bounding box center [852, 248] width 203 height 14
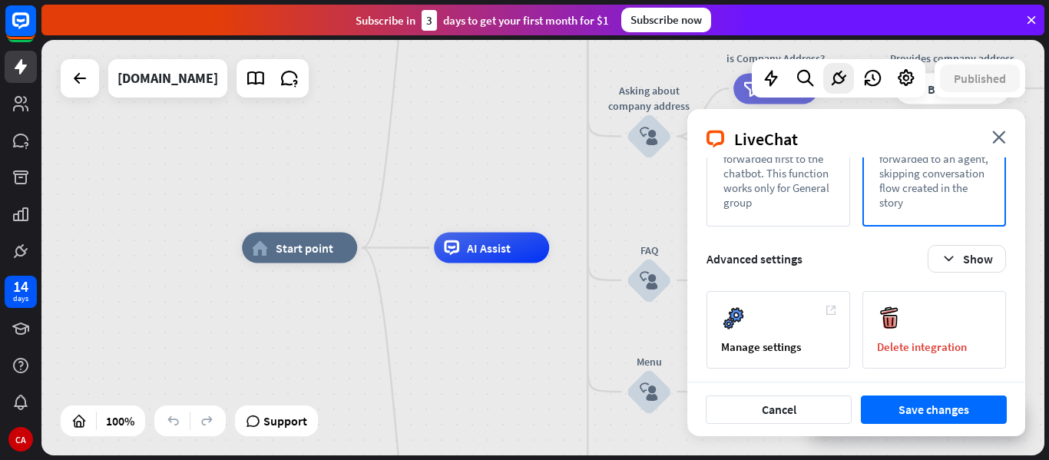
scroll to position [291, 0]
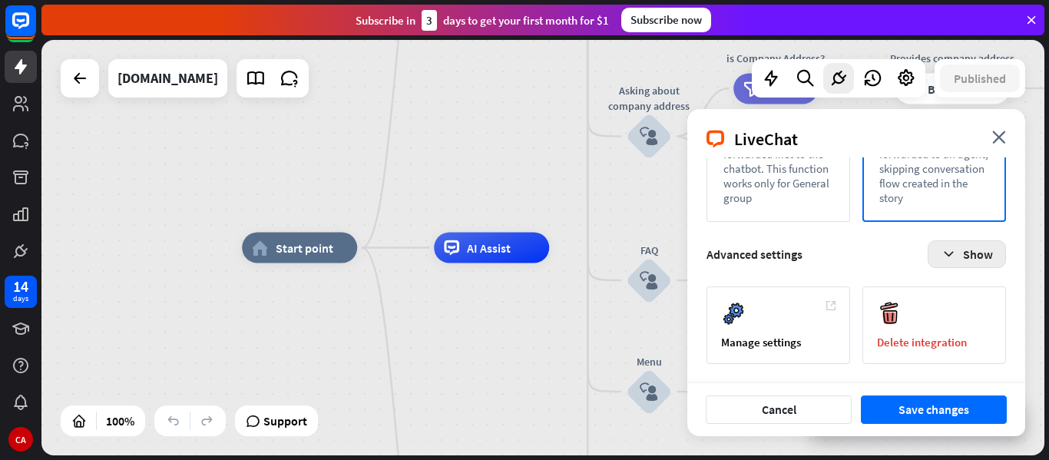
click at [955, 256] on icon "button" at bounding box center [949, 254] width 16 height 16
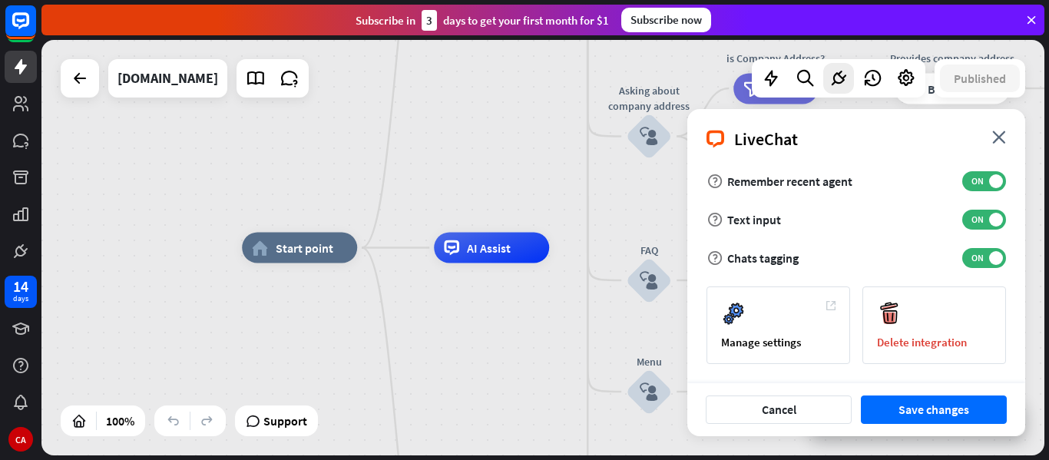
scroll to position [406, 0]
click at [974, 184] on span "ON" at bounding box center [977, 181] width 24 height 12
click at [1001, 136] on icon "close" at bounding box center [999, 137] width 14 height 13
